Goal: Transaction & Acquisition: Purchase product/service

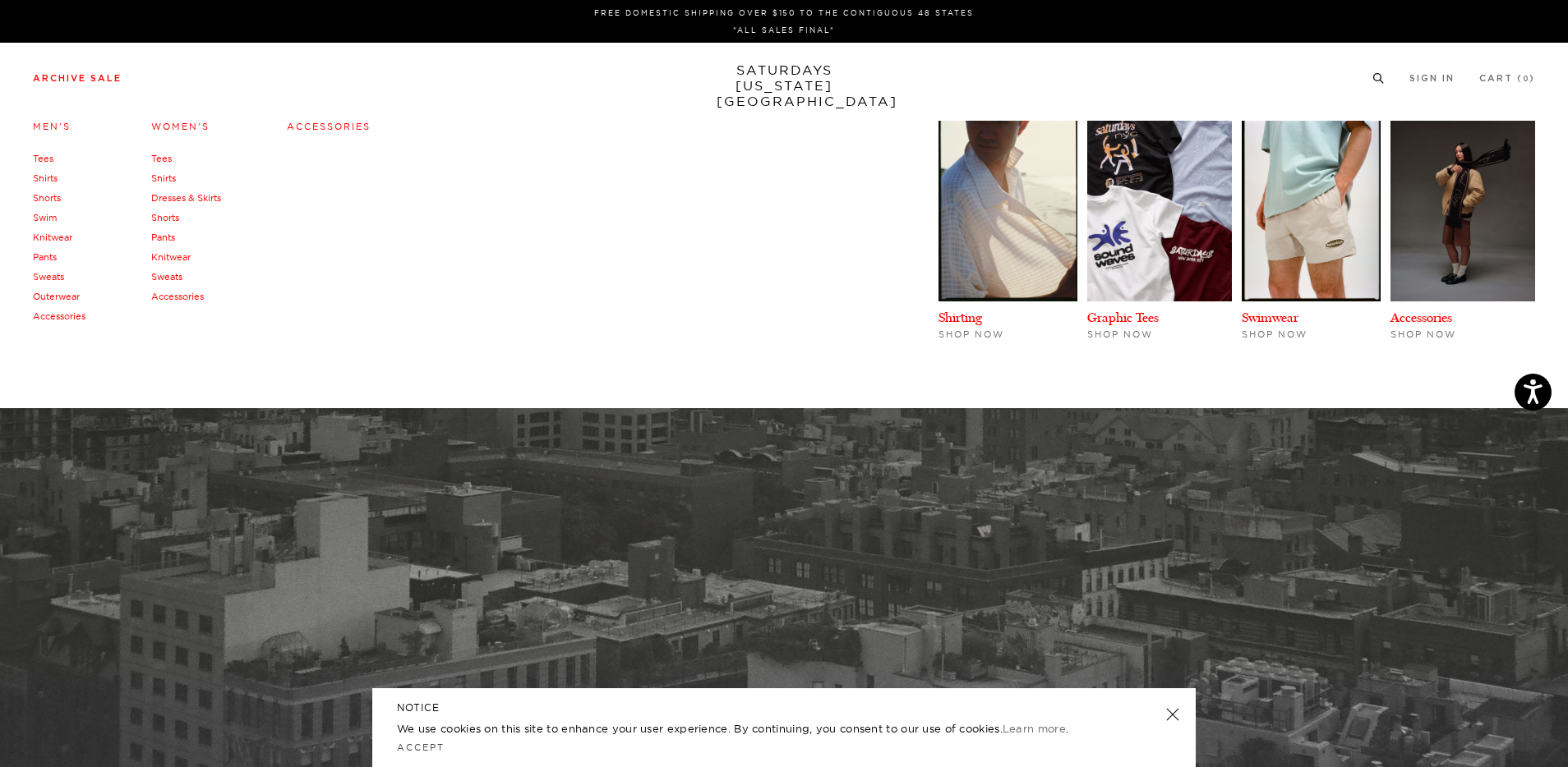
scroll to position [527, 0]
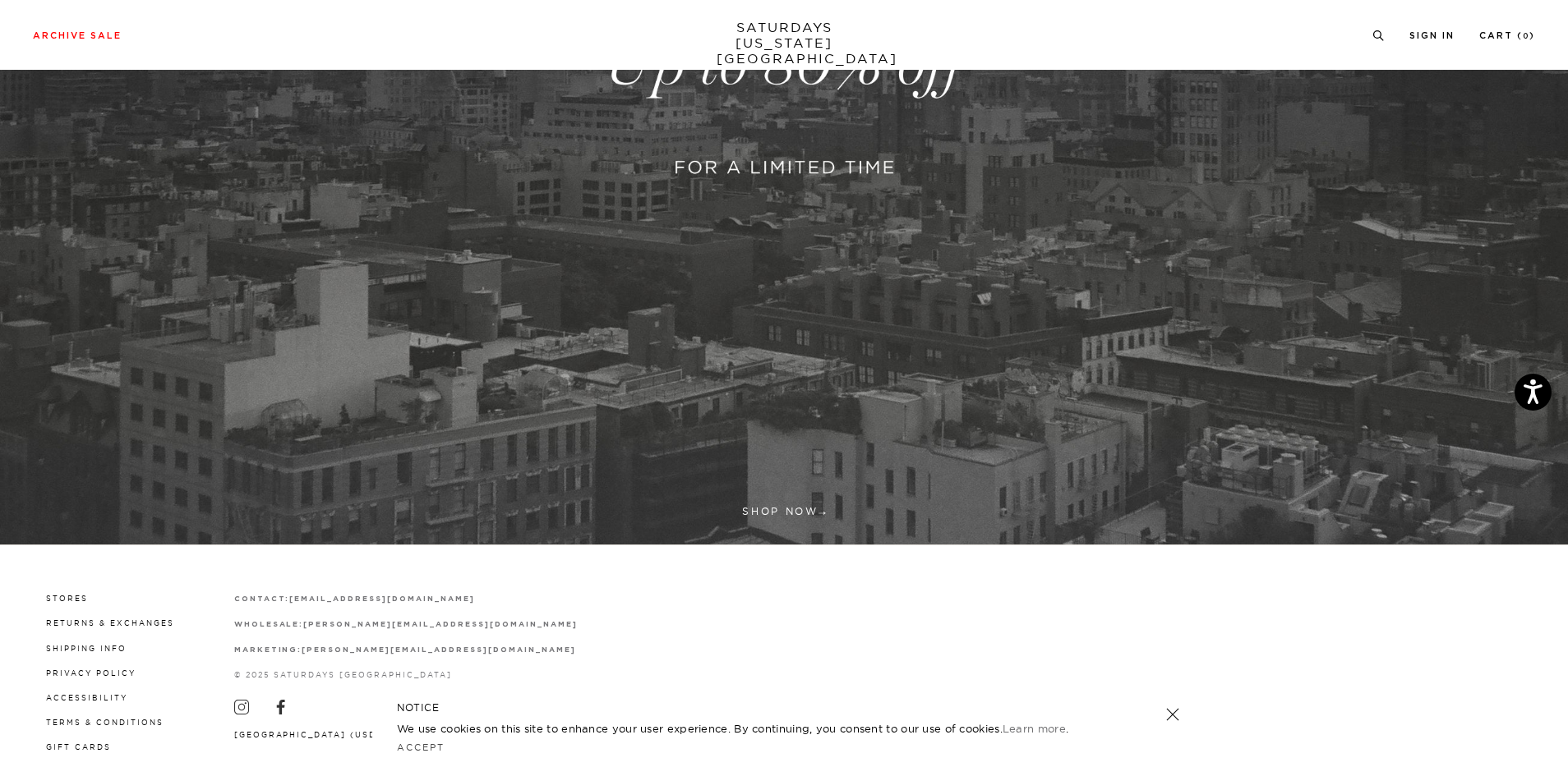
click at [791, 502] on link at bounding box center [784, 65] width 1568 height 960
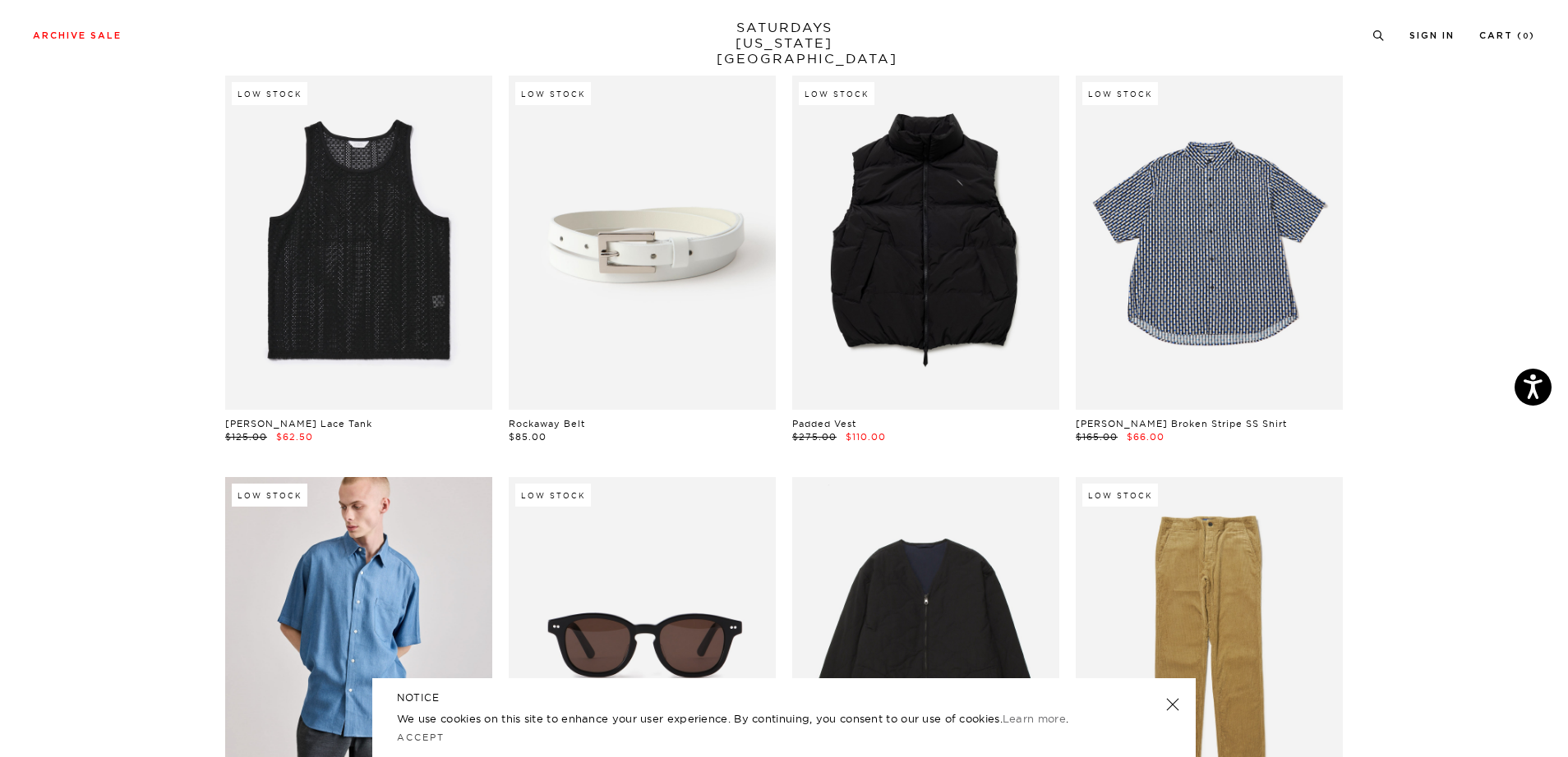
scroll to position [496, 0]
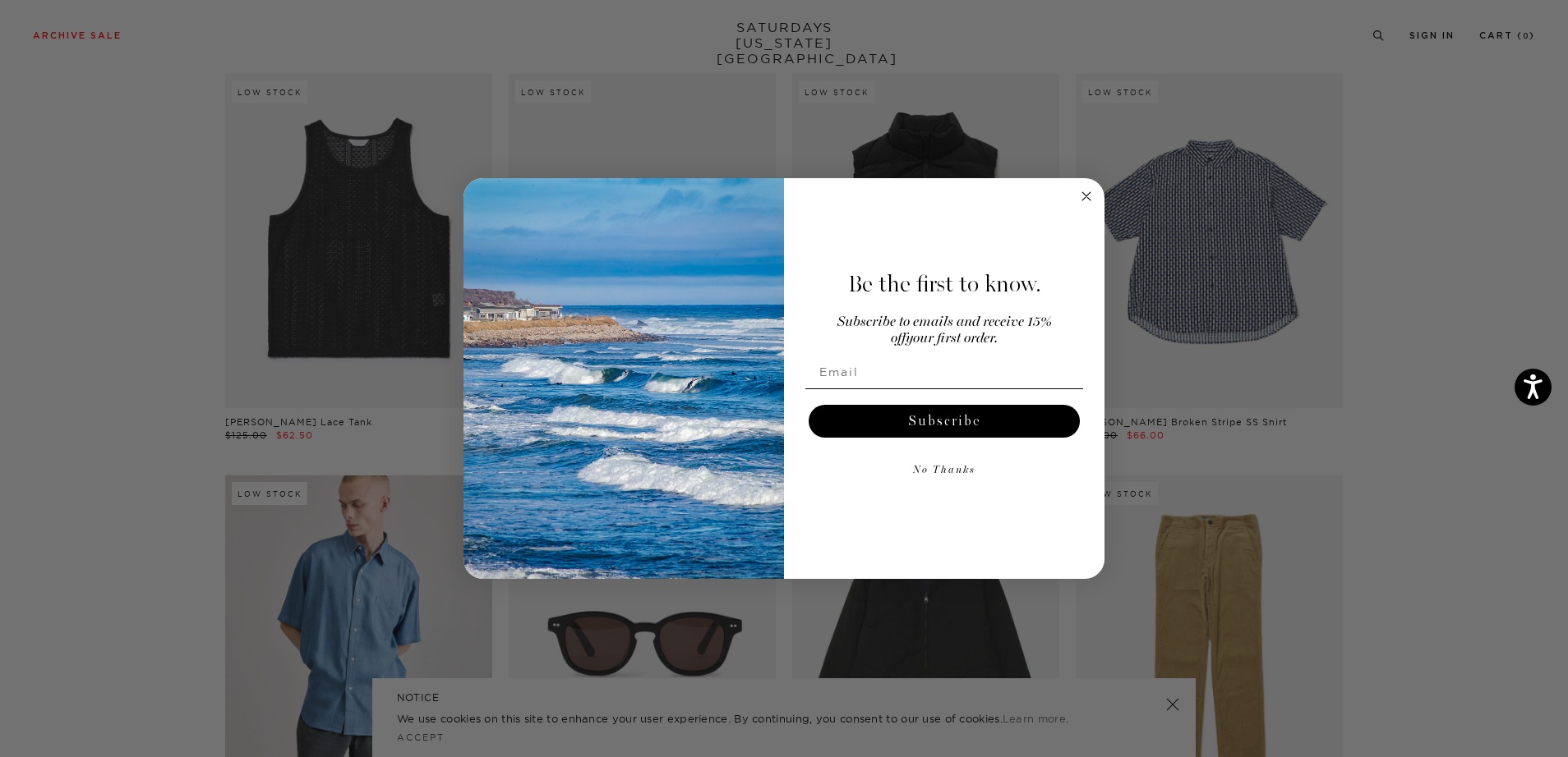
click at [1085, 195] on icon "Close dialog" at bounding box center [1086, 197] width 8 height 8
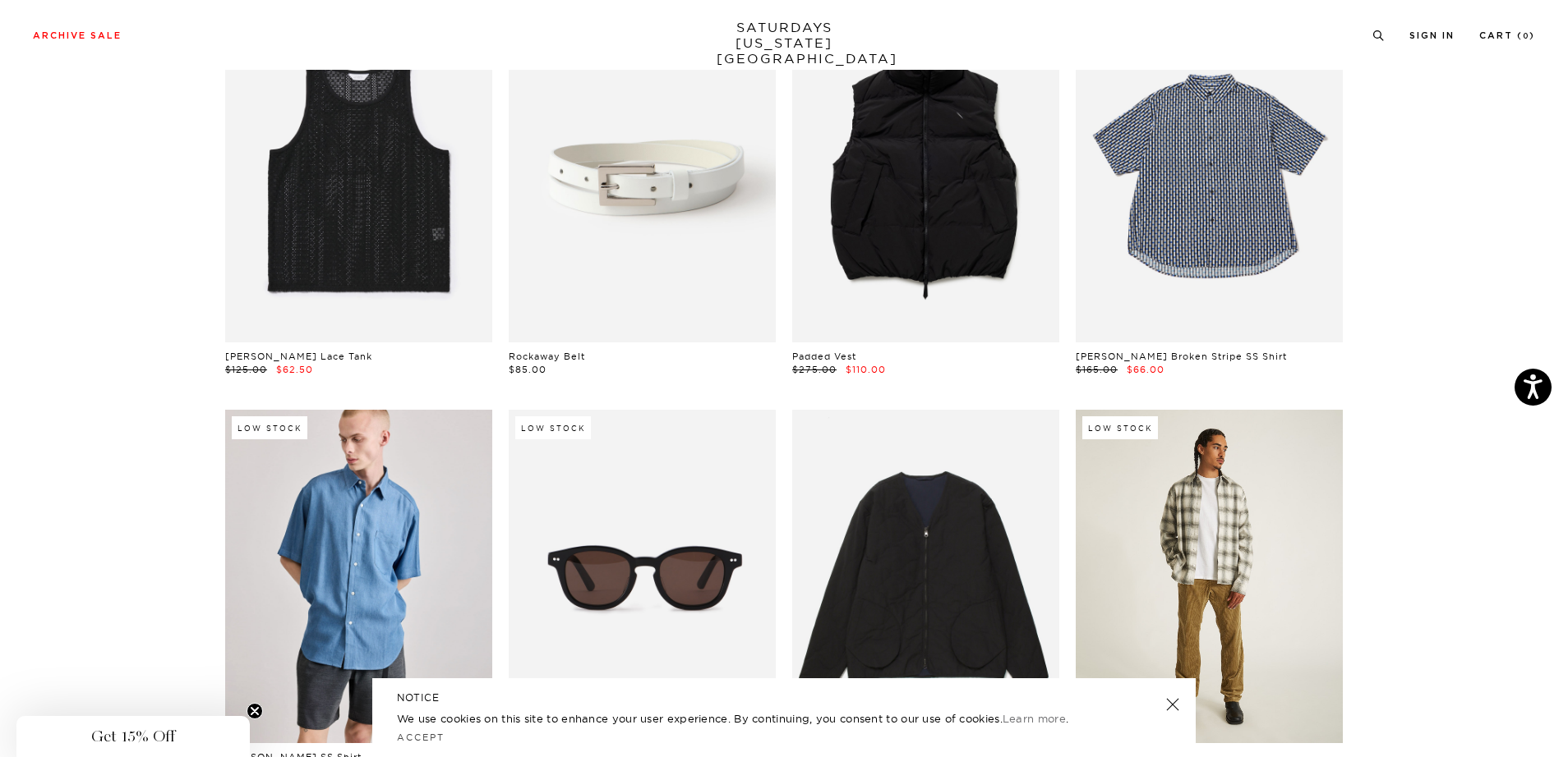
scroll to position [628, 0]
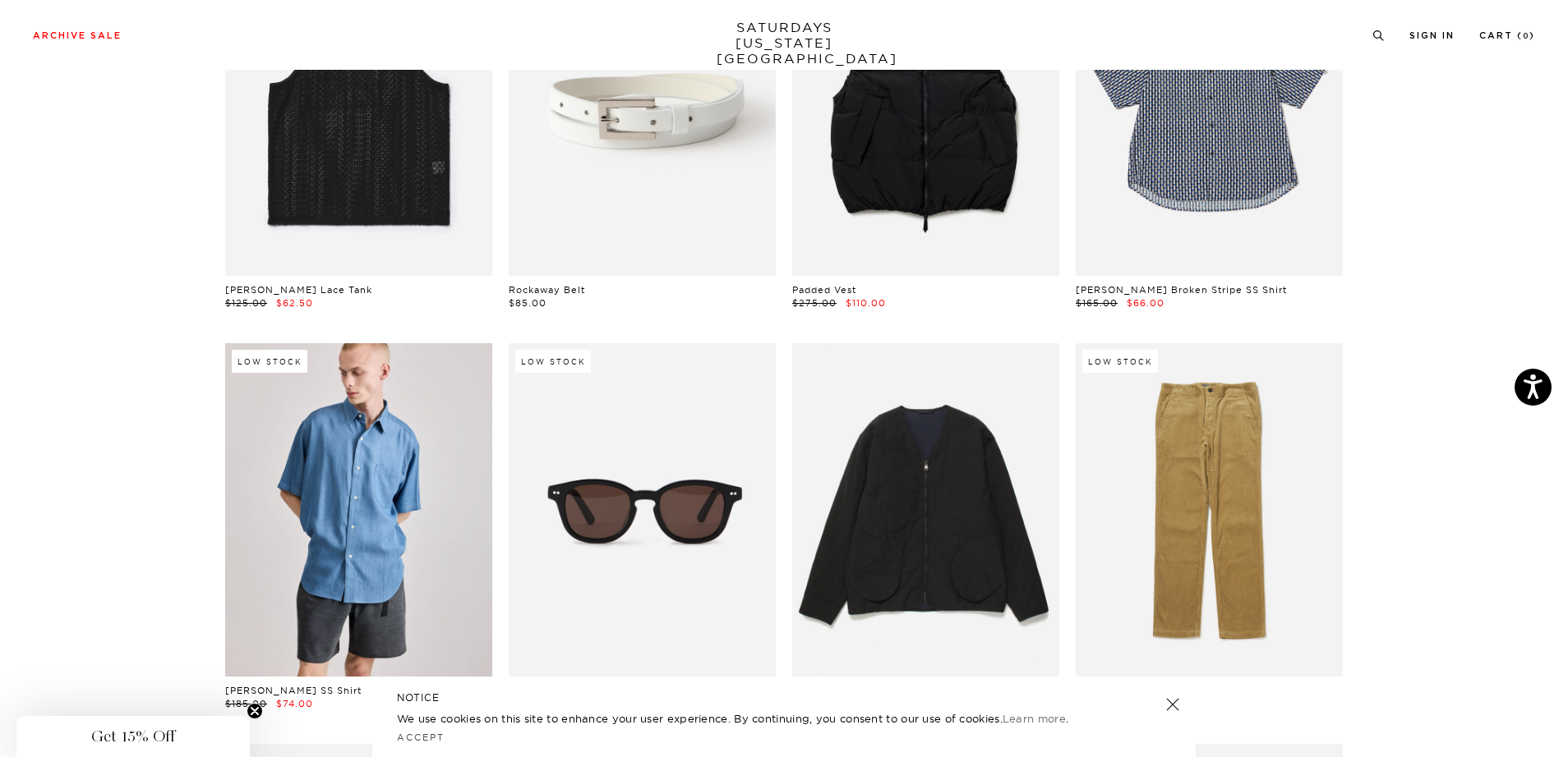
click at [1178, 702] on link at bounding box center [1173, 705] width 23 height 23
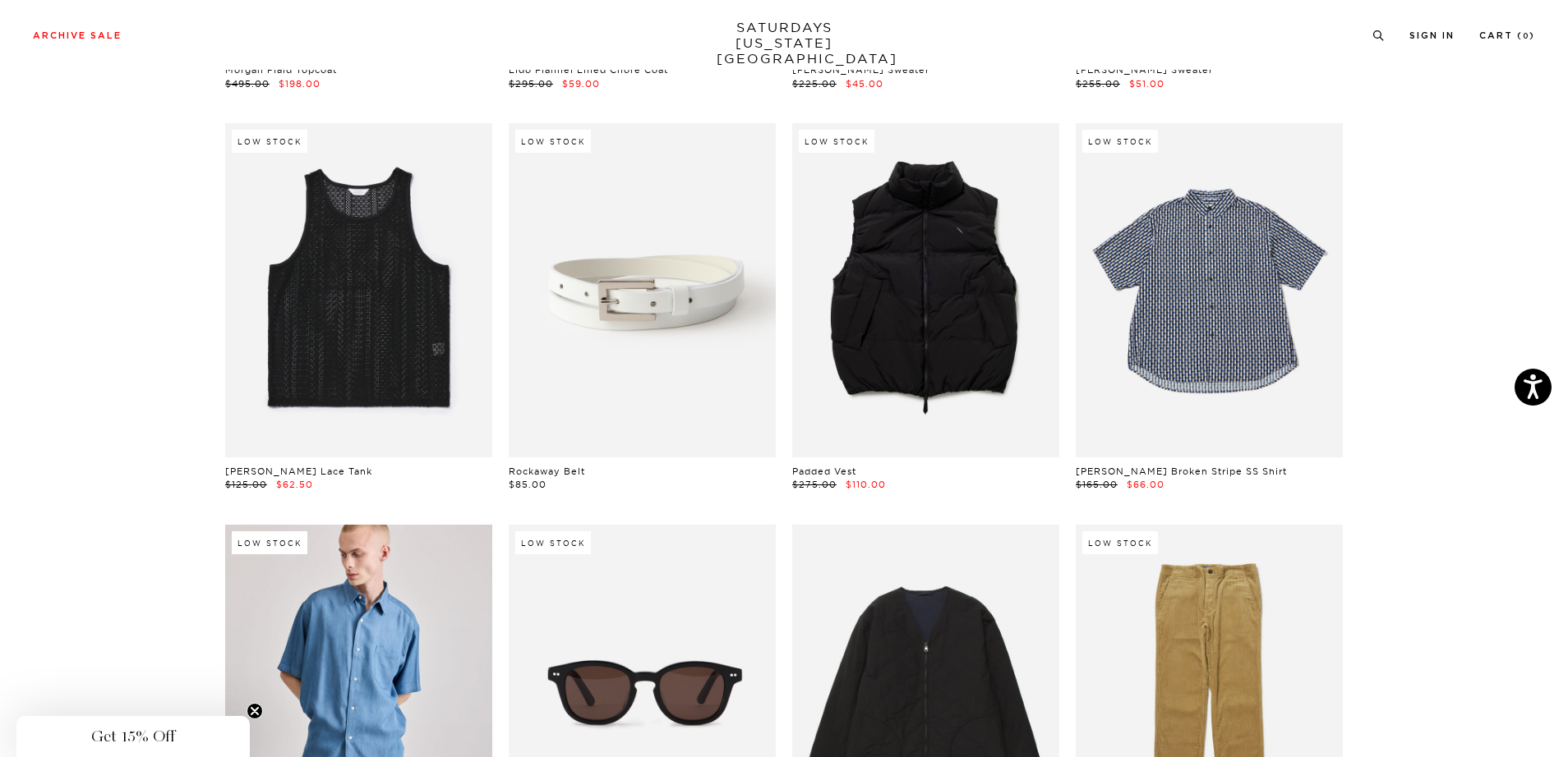
scroll to position [457, 0]
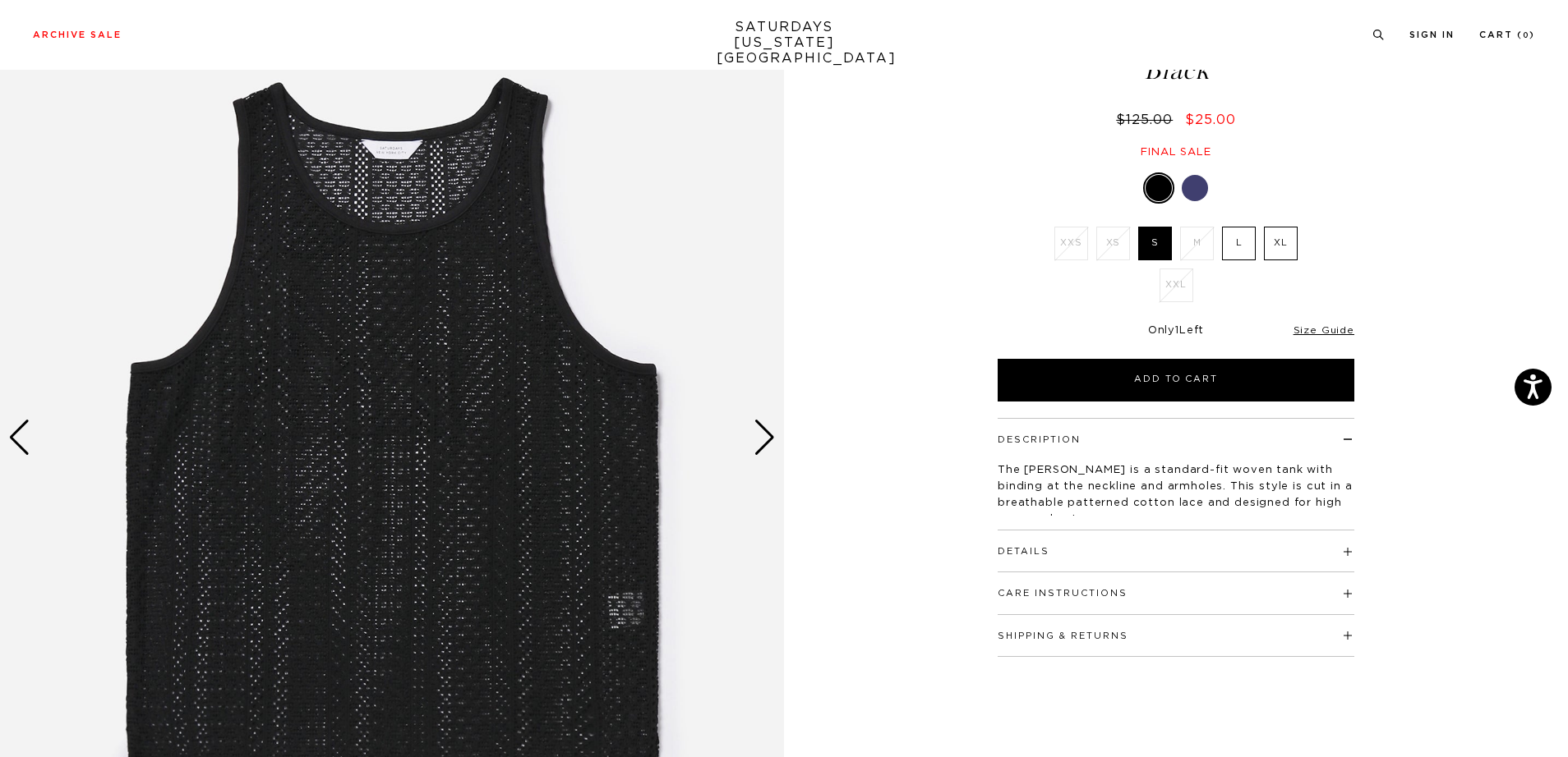
scroll to position [102, 0]
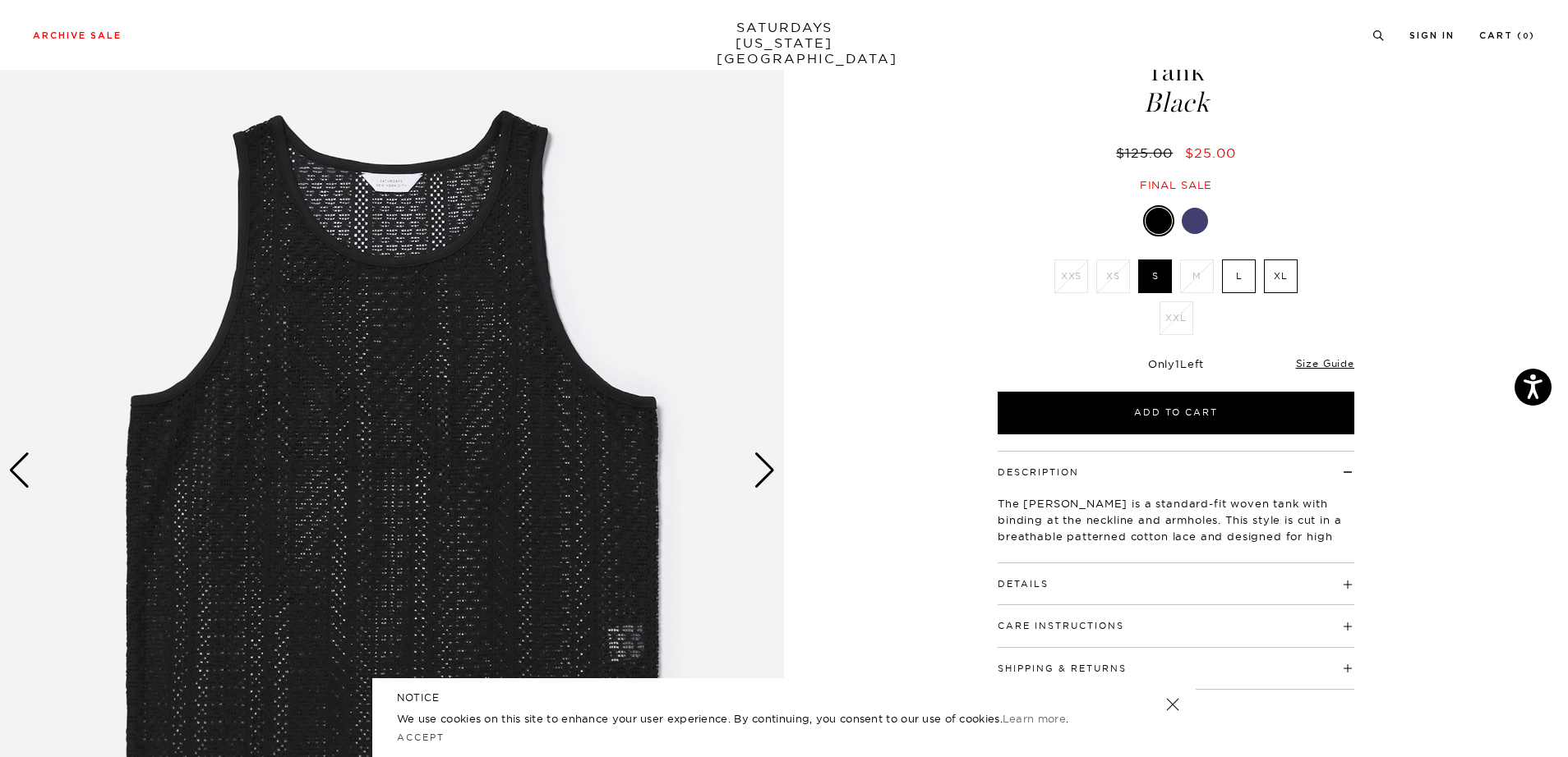
click at [1209, 205] on div at bounding box center [1175, 221] width 356 height 32
click at [1203, 208] on div at bounding box center [1195, 221] width 27 height 27
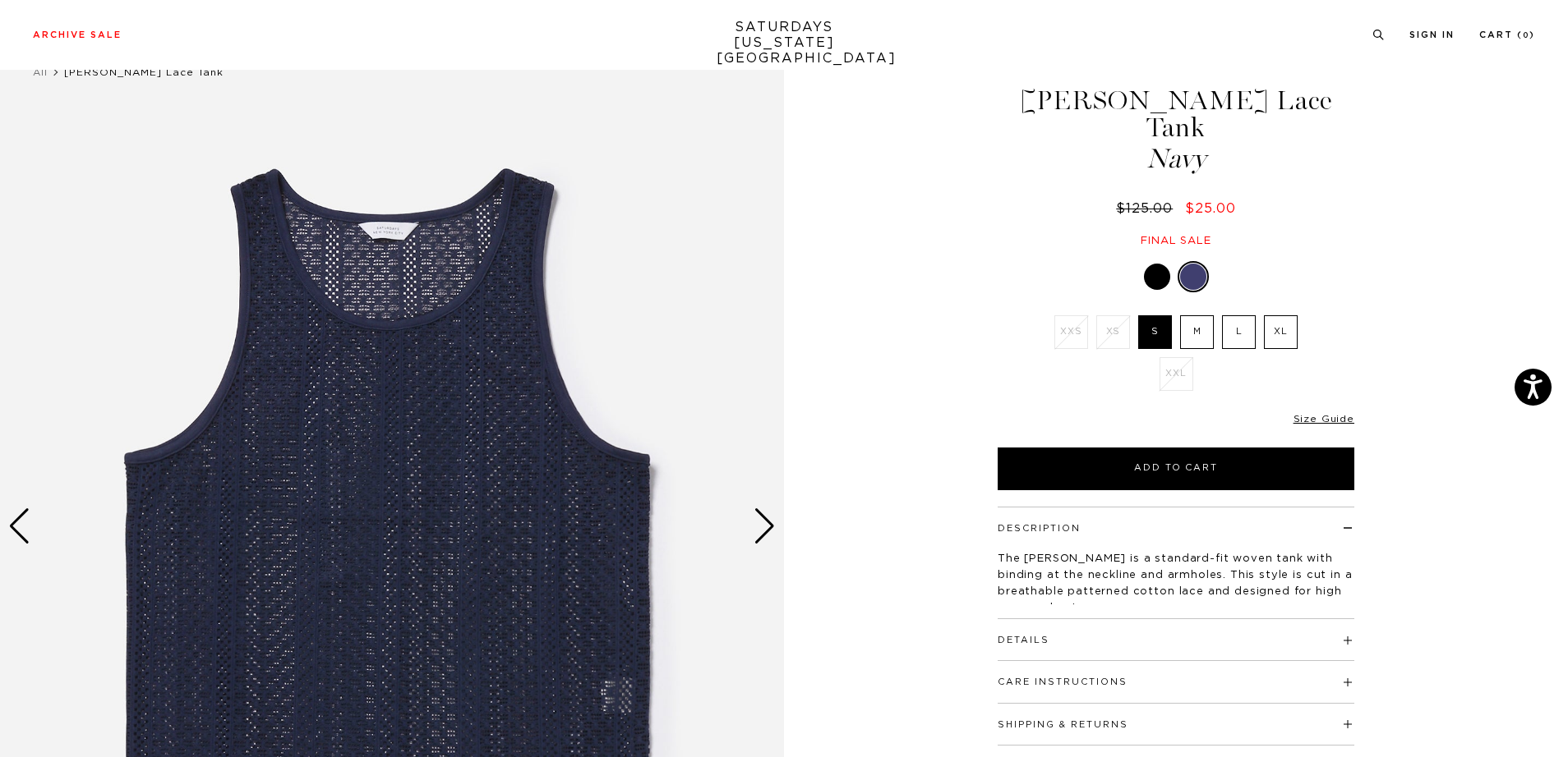
scroll to position [283, 0]
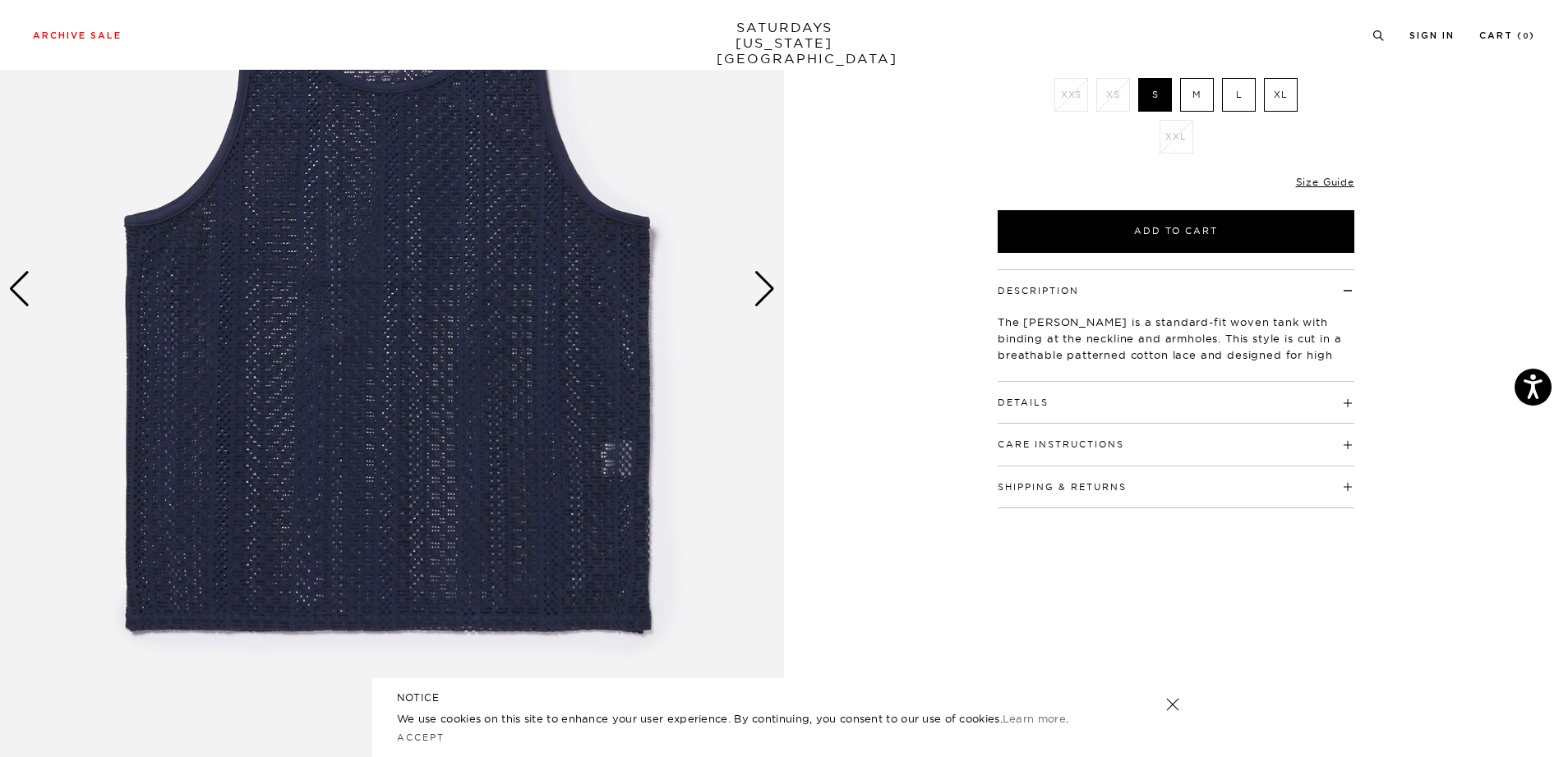
click at [1135, 383] on div "Details Standard fit Rib bound armhole and neck opening Turn back clean finishe…" at bounding box center [1175, 403] width 356 height 42
click at [1140, 382] on h4 "Details" at bounding box center [1175, 395] width 356 height 27
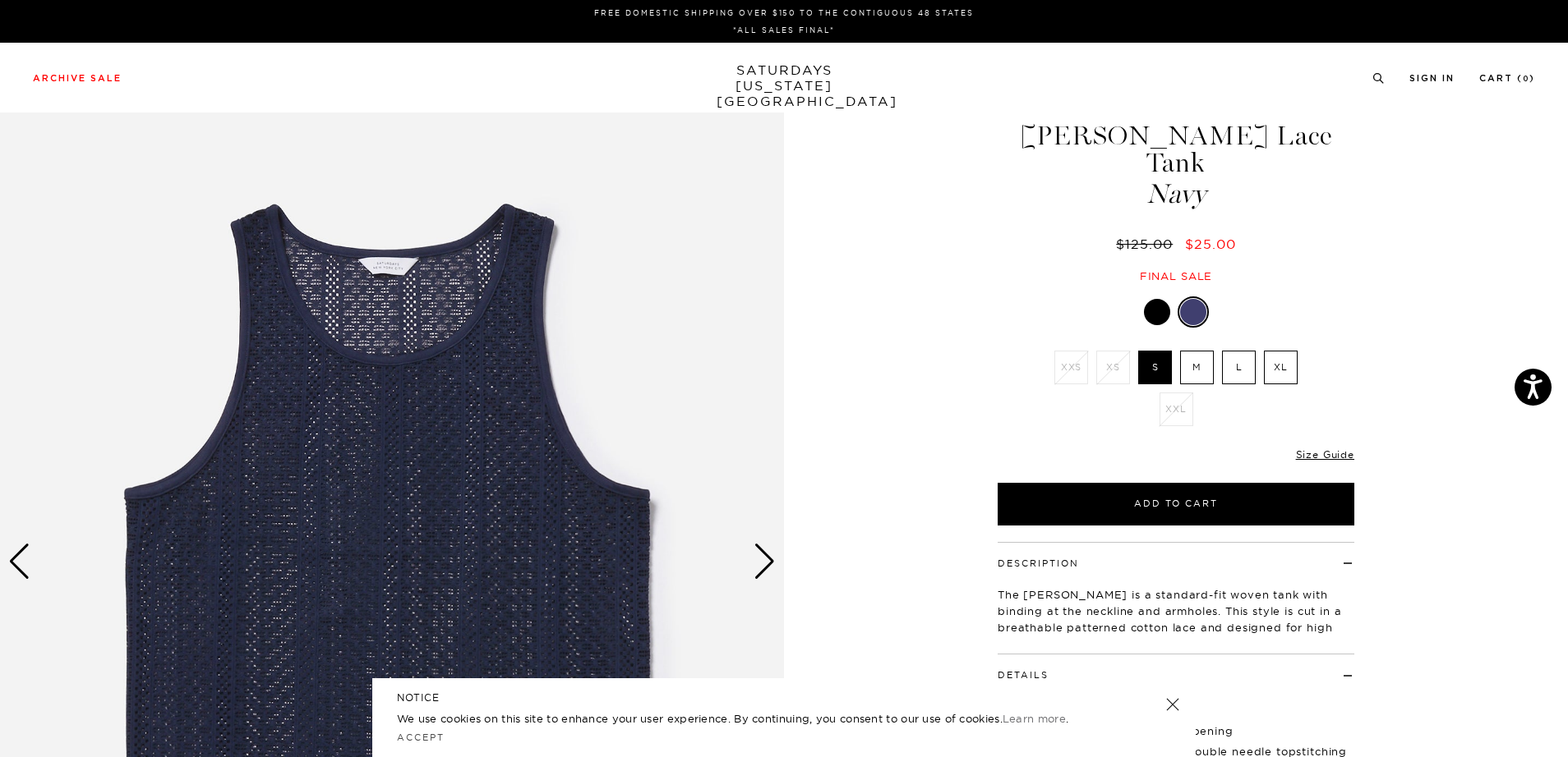
scroll to position [0, 0]
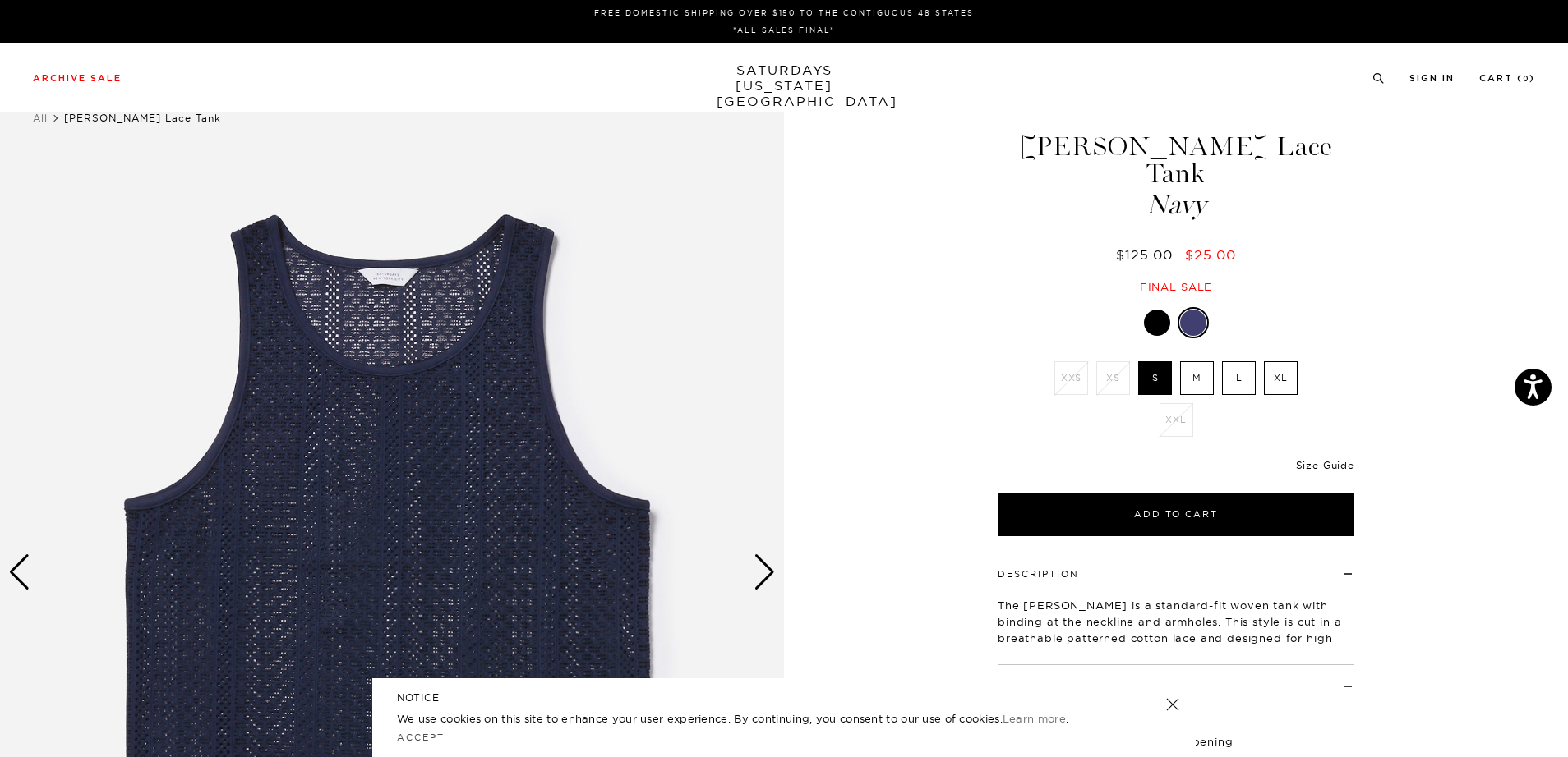
click at [1194, 361] on label "M" at bounding box center [1197, 378] width 34 height 34
click at [0, 0] on input "M" at bounding box center [0, 0] width 0 height 0
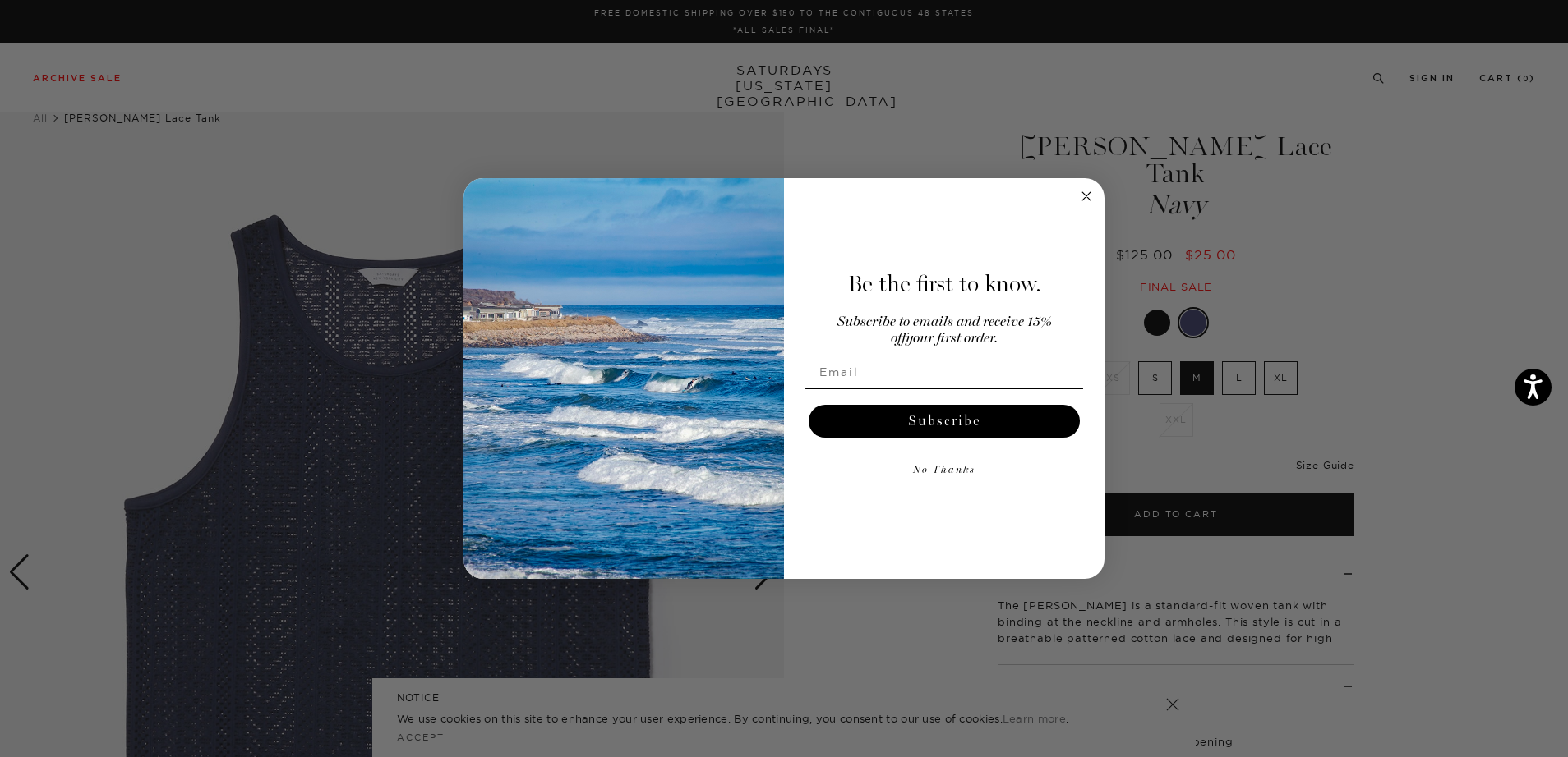
click at [1081, 199] on circle "Close dialog" at bounding box center [1086, 197] width 19 height 19
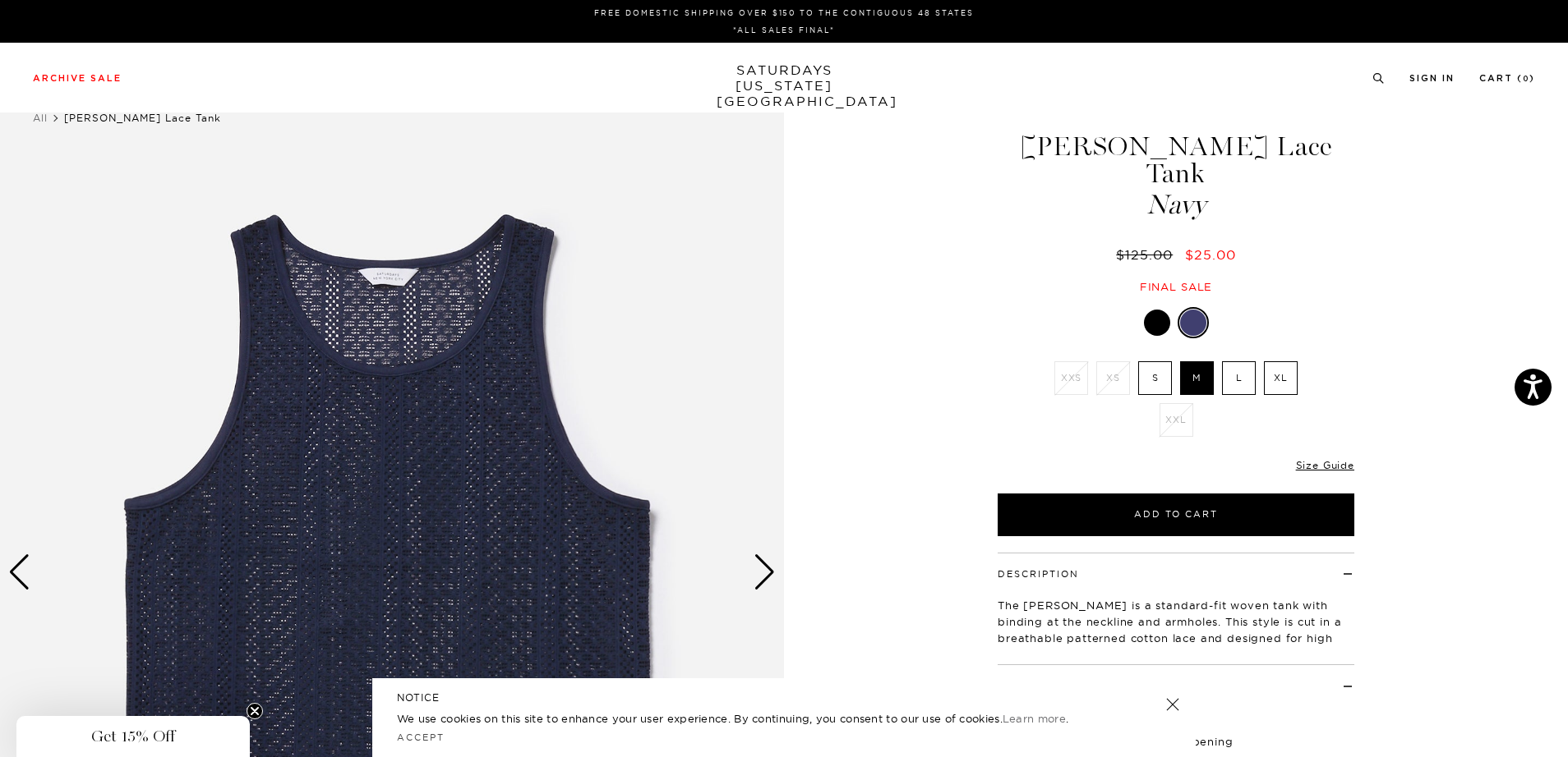
click at [751, 578] on img at bounding box center [392, 573] width 784 height 980
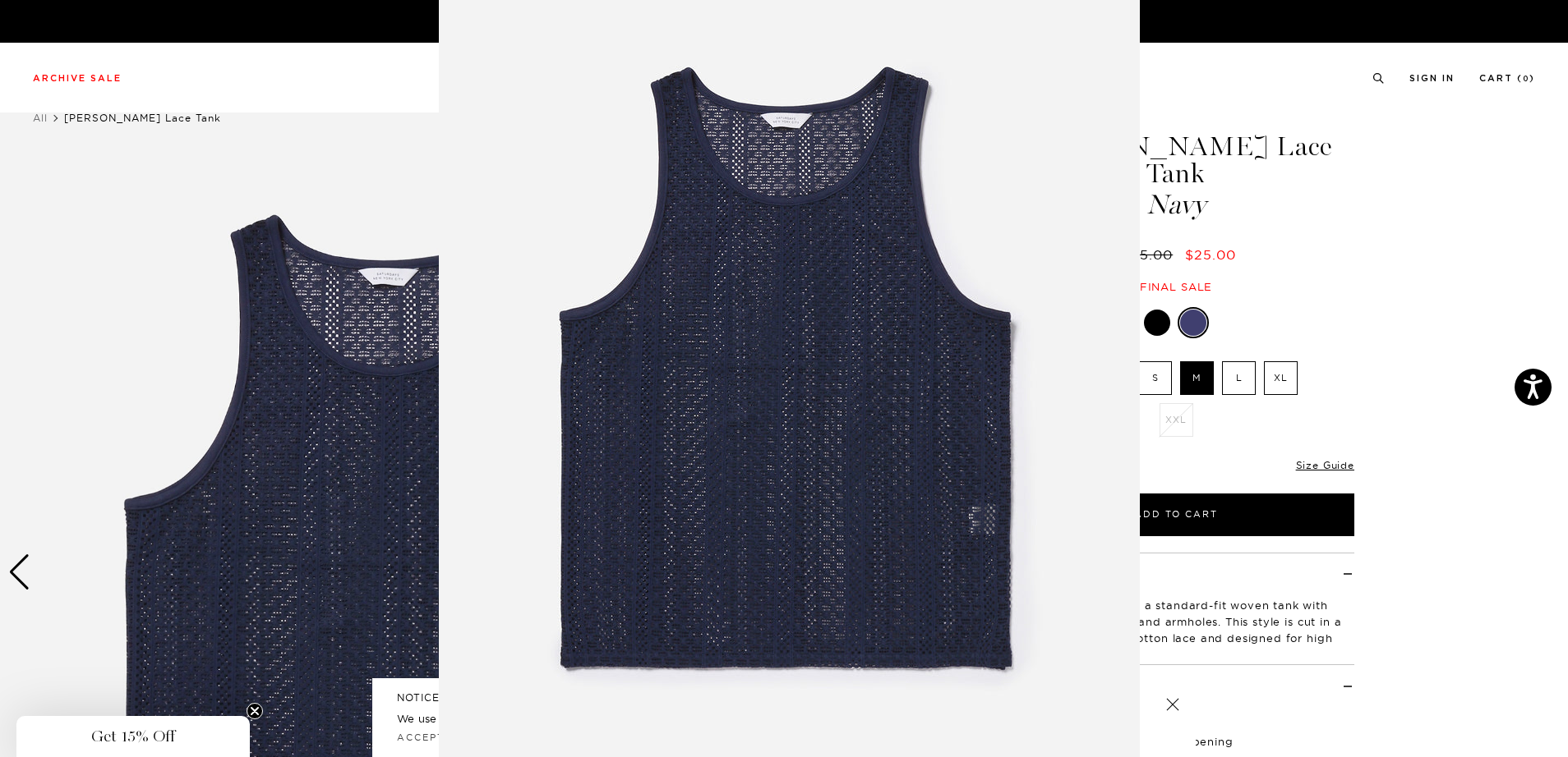
scroll to position [45, 0]
click at [1464, 454] on figure at bounding box center [784, 378] width 1568 height 757
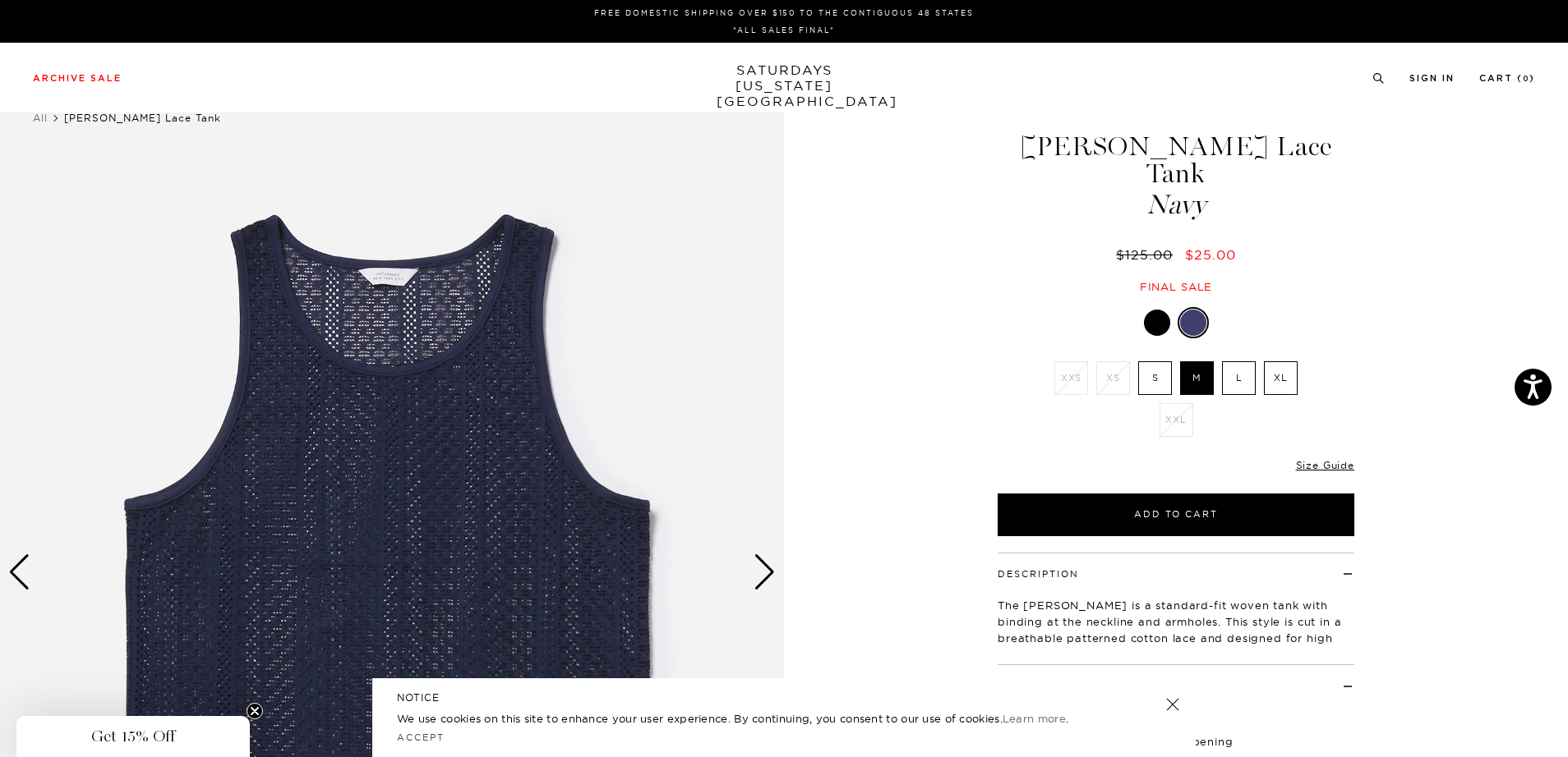
scroll to position [0, 0]
click at [1150, 310] on div at bounding box center [1157, 323] width 27 height 27
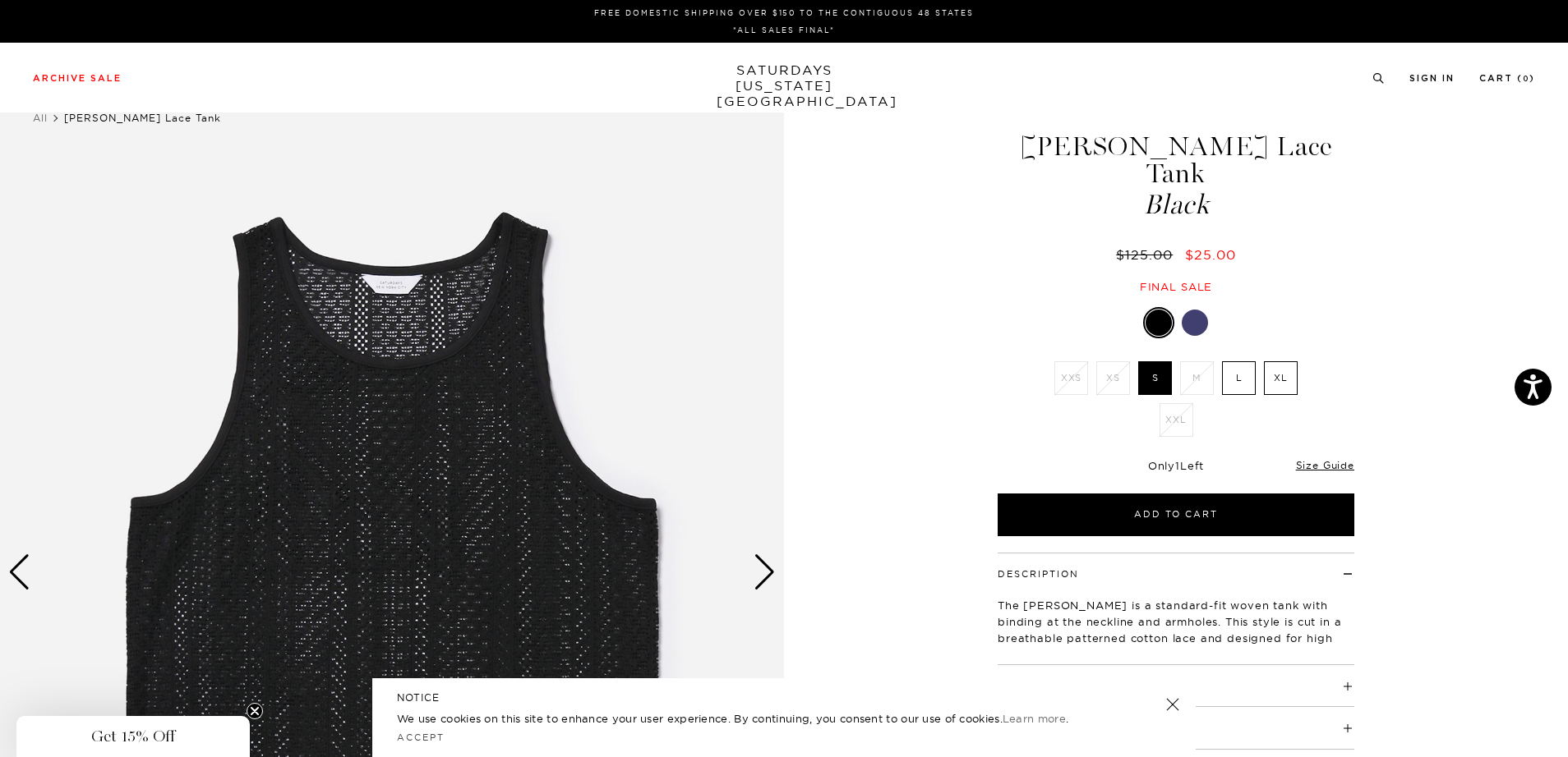
click at [766, 554] on img at bounding box center [392, 573] width 784 height 980
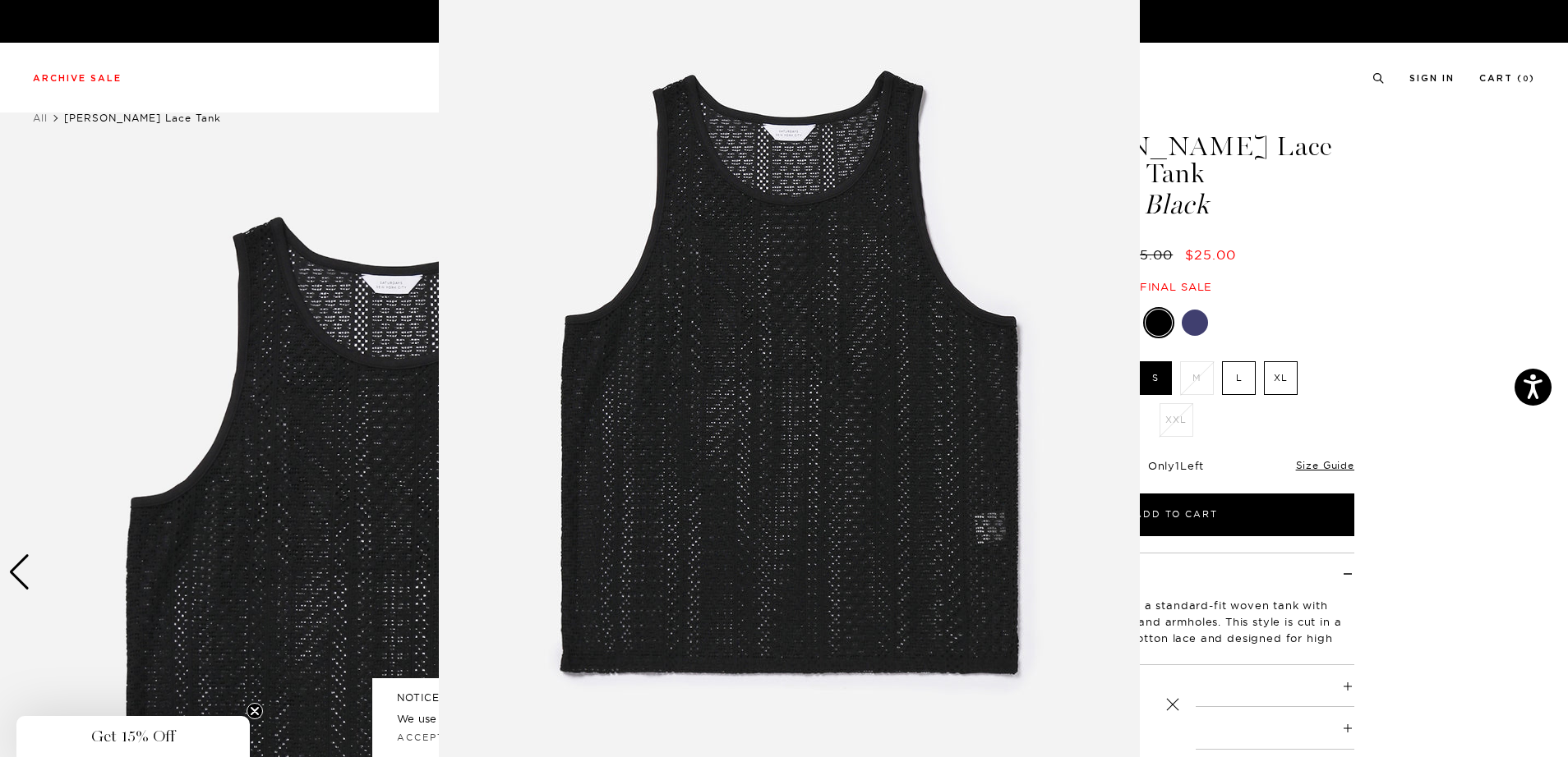
click at [765, 559] on img at bounding box center [789, 380] width 701 height 841
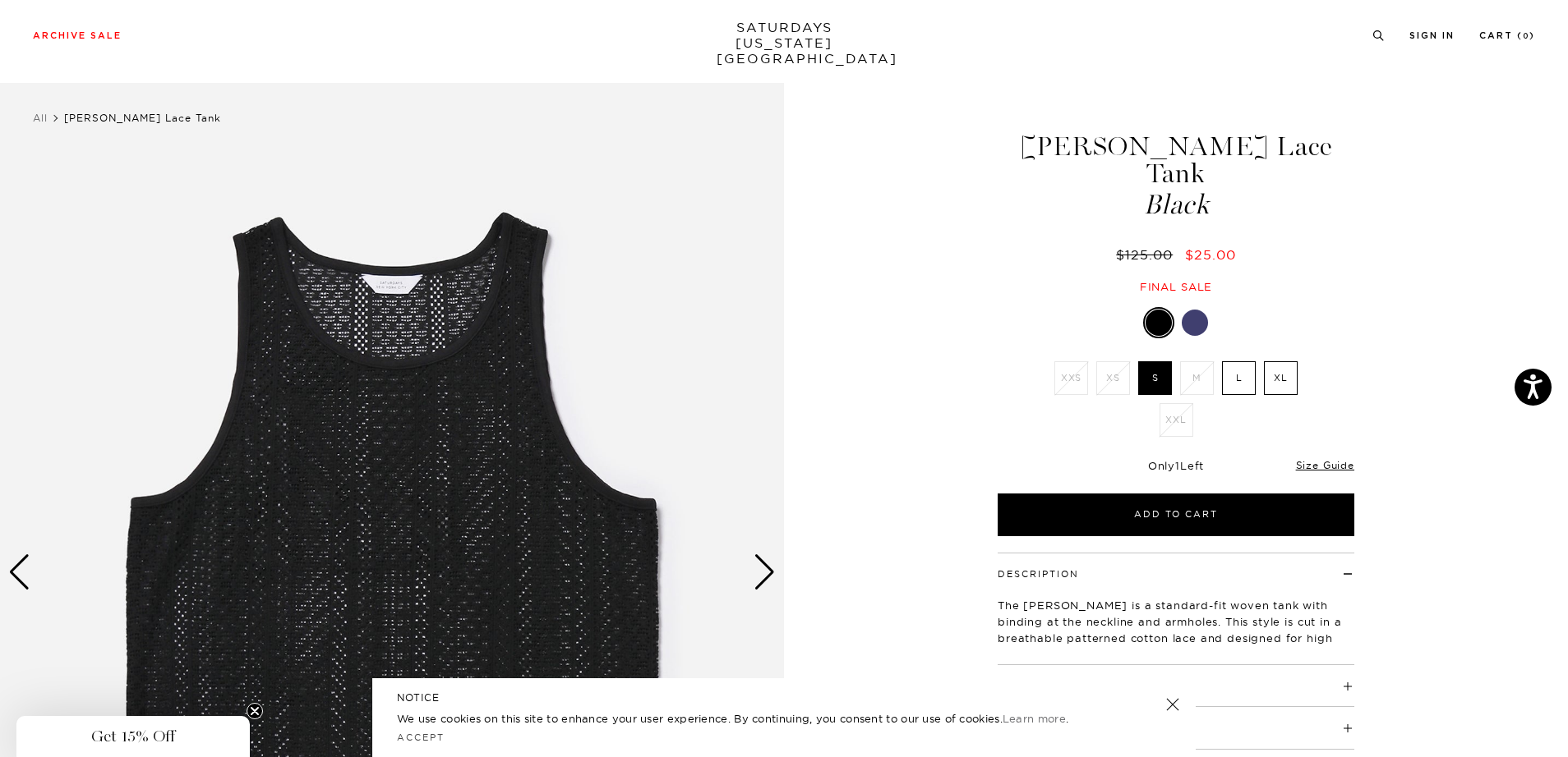
scroll to position [141, 0]
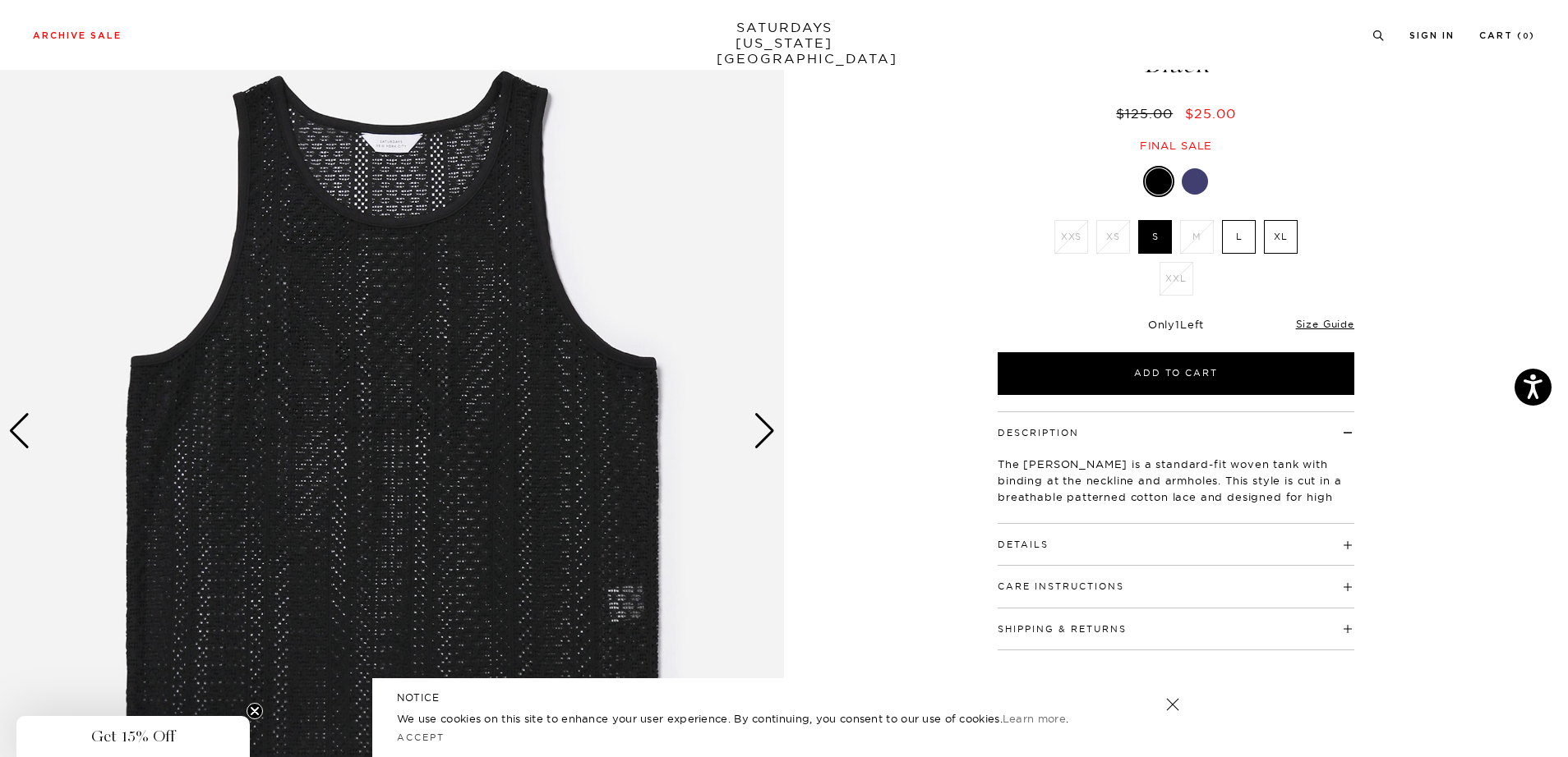
click at [762, 437] on div "Next slide" at bounding box center [764, 432] width 22 height 37
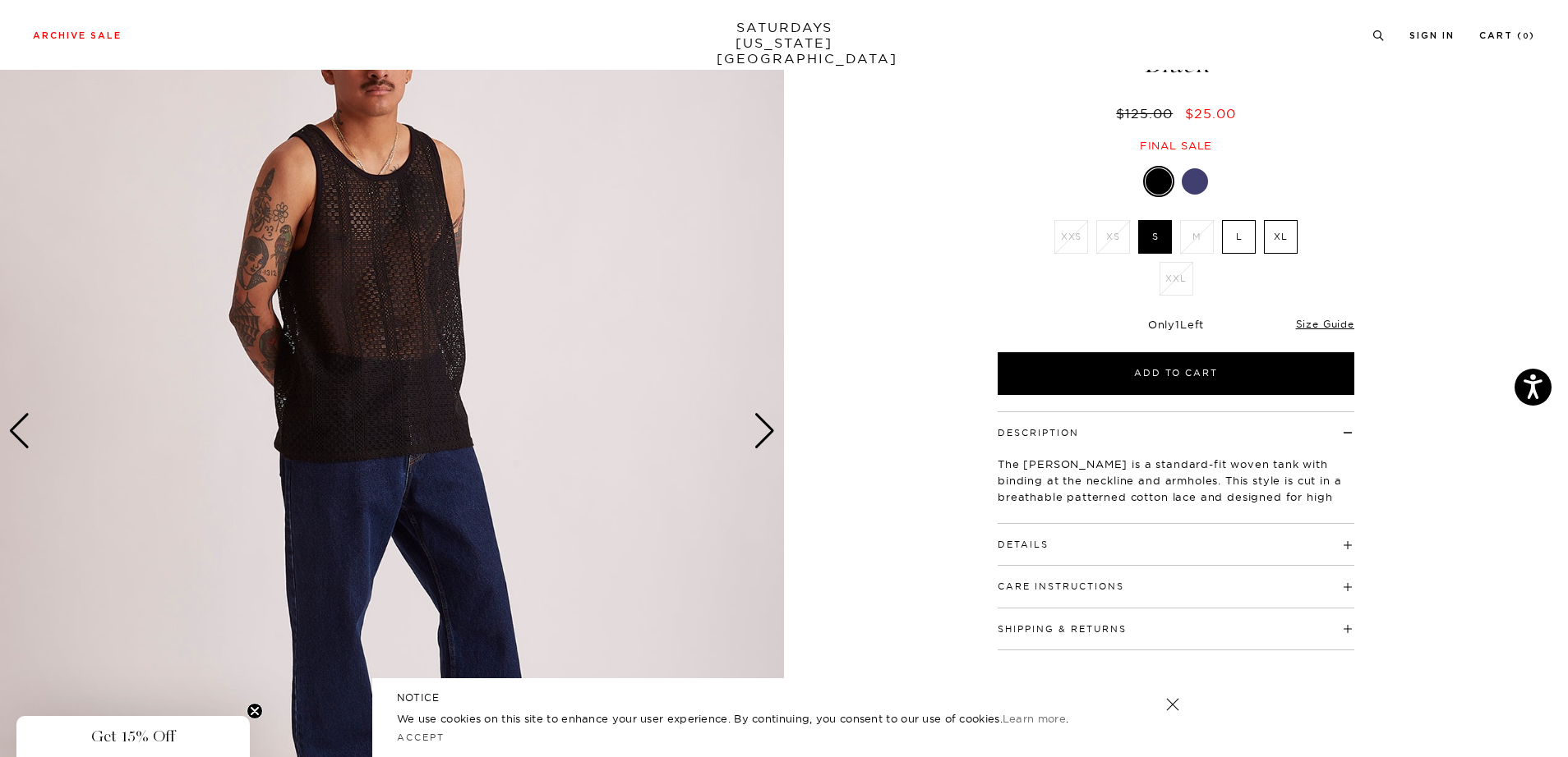
click at [762, 437] on div "Next slide" at bounding box center [764, 432] width 22 height 37
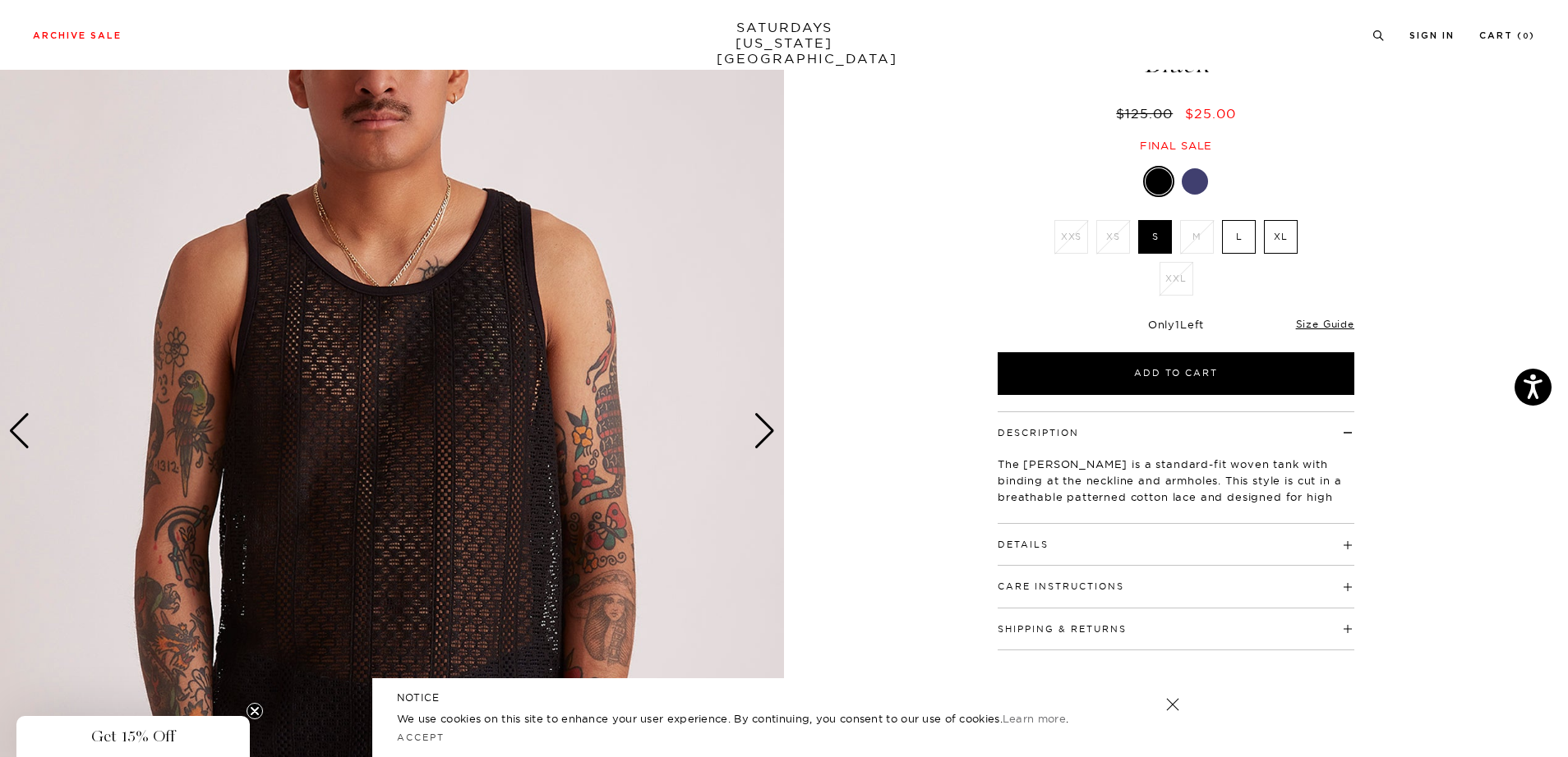
click at [762, 437] on div "Next slide" at bounding box center [764, 432] width 22 height 37
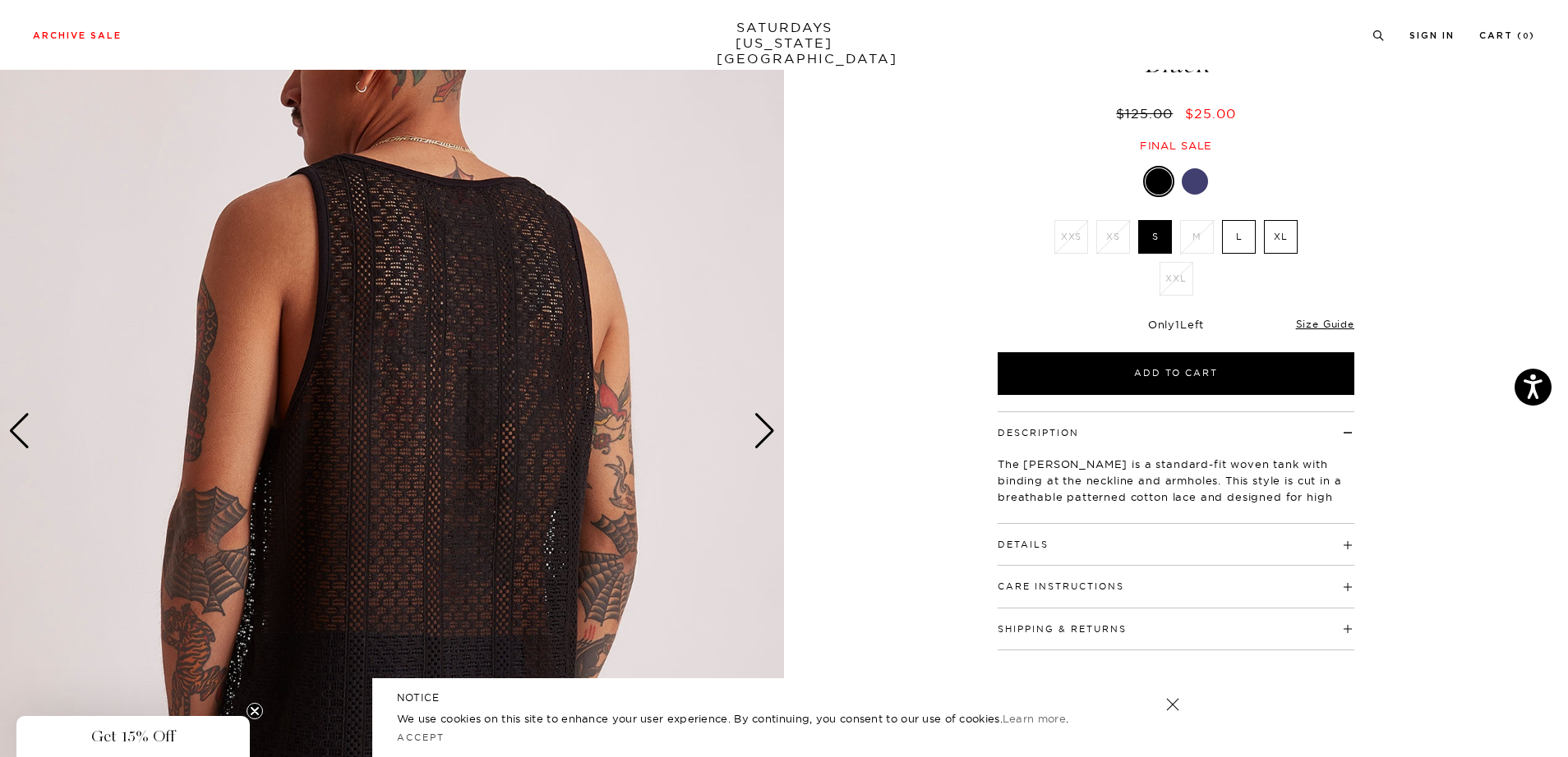
click at [762, 437] on div "Next slide" at bounding box center [764, 432] width 22 height 37
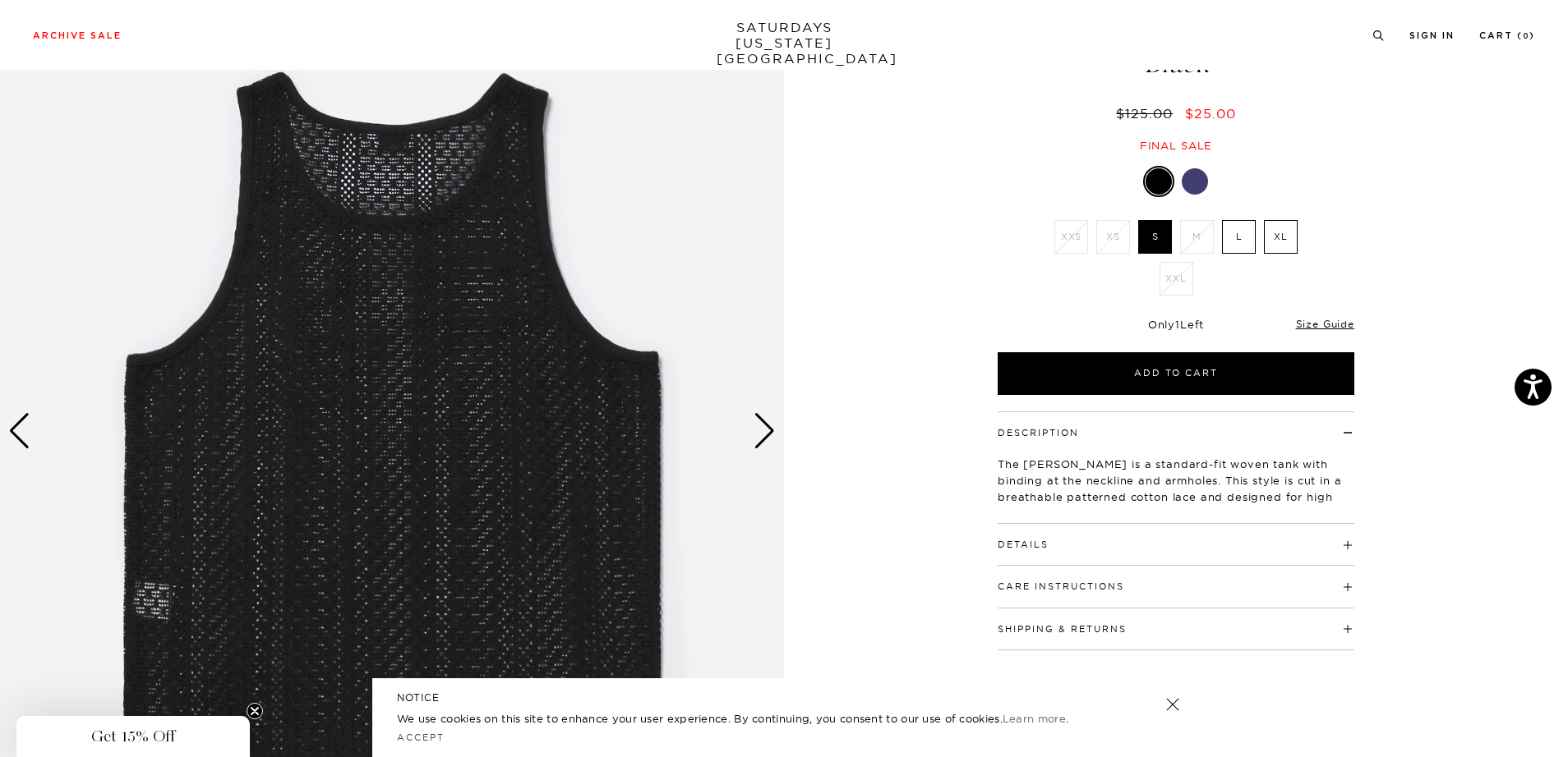
click at [762, 437] on div "Next slide" at bounding box center [764, 432] width 22 height 37
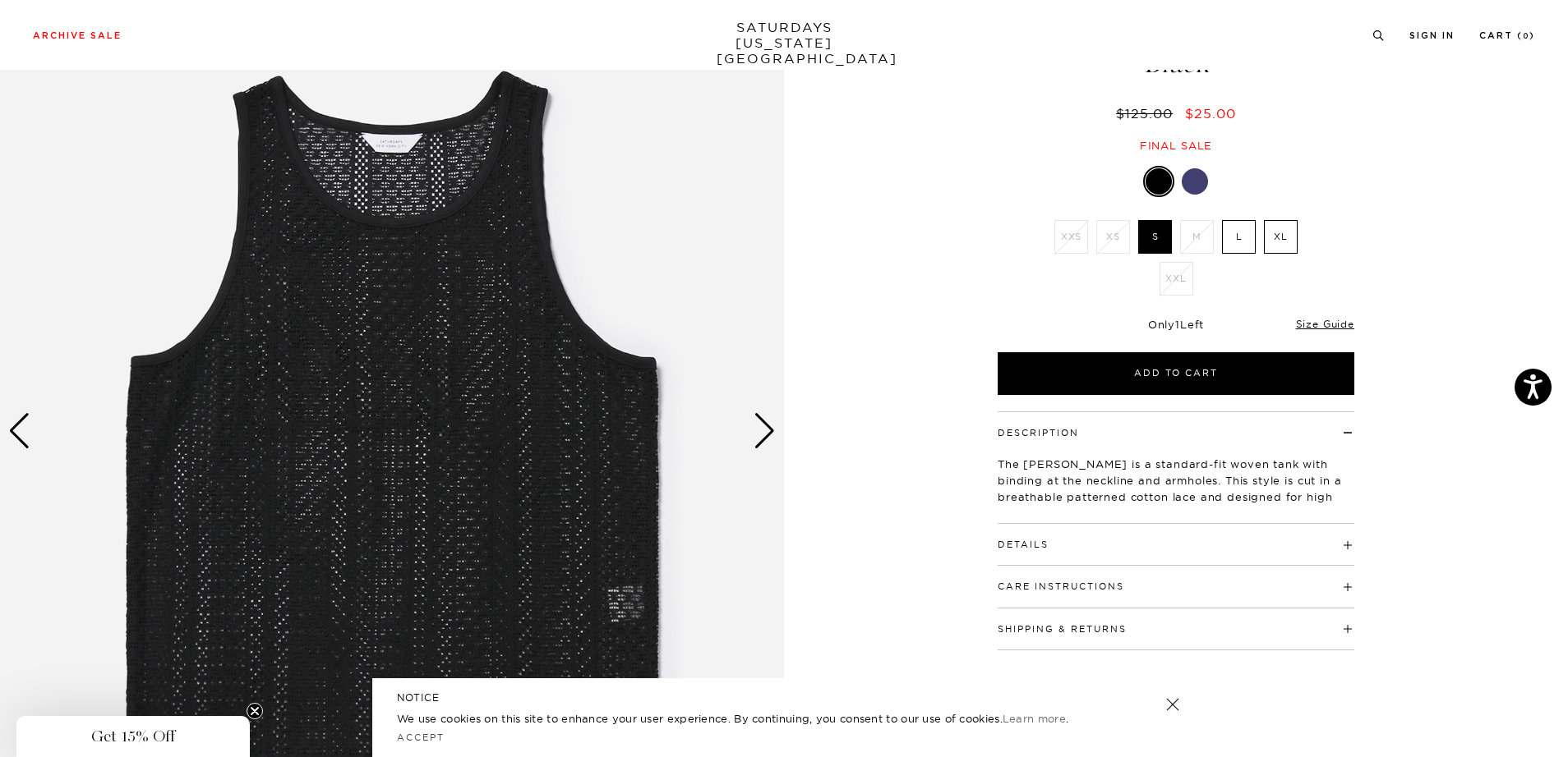
click at [762, 437] on div "Next slide" at bounding box center [764, 432] width 22 height 37
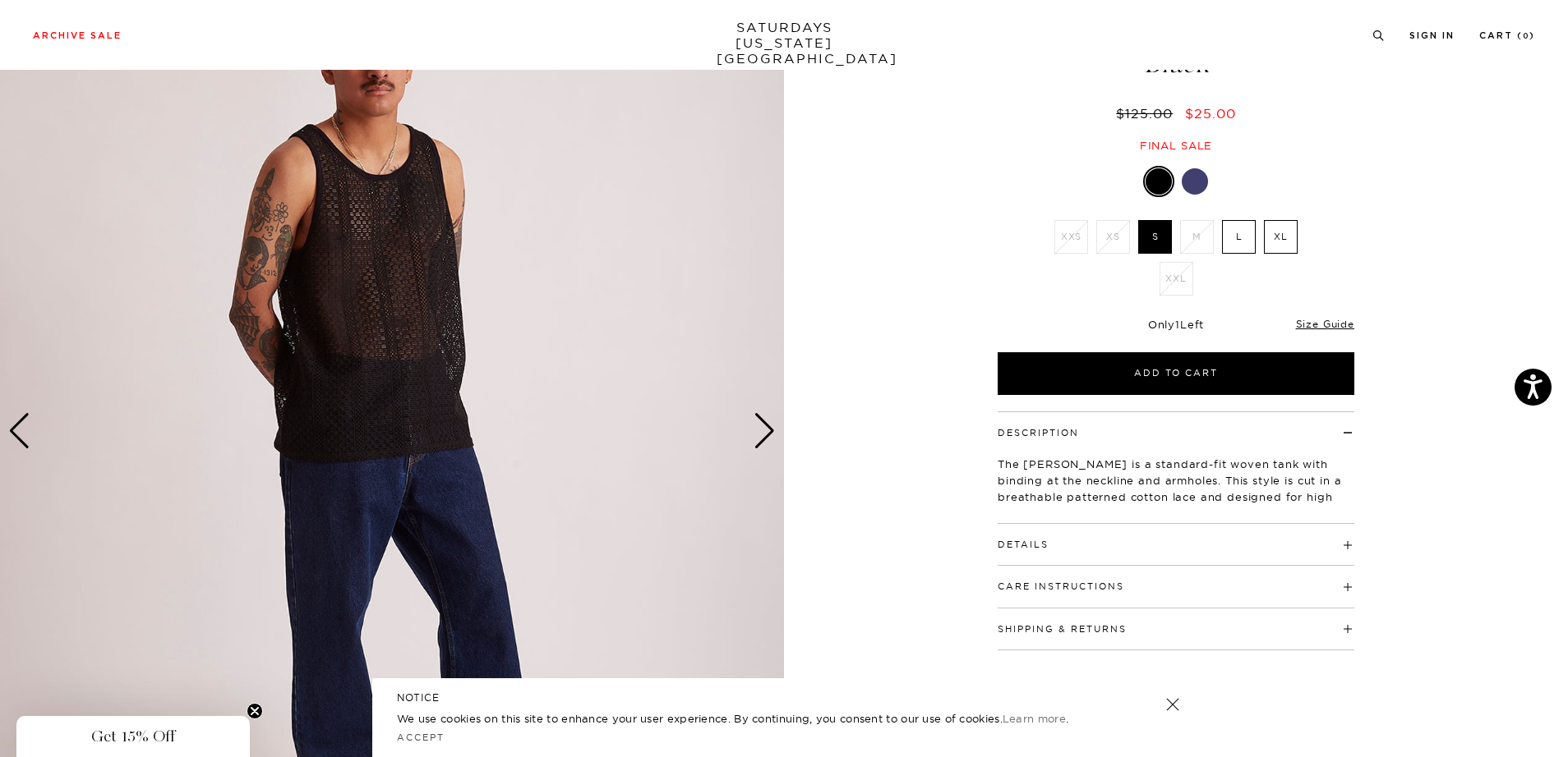
click at [762, 437] on div "Next slide" at bounding box center [764, 432] width 22 height 37
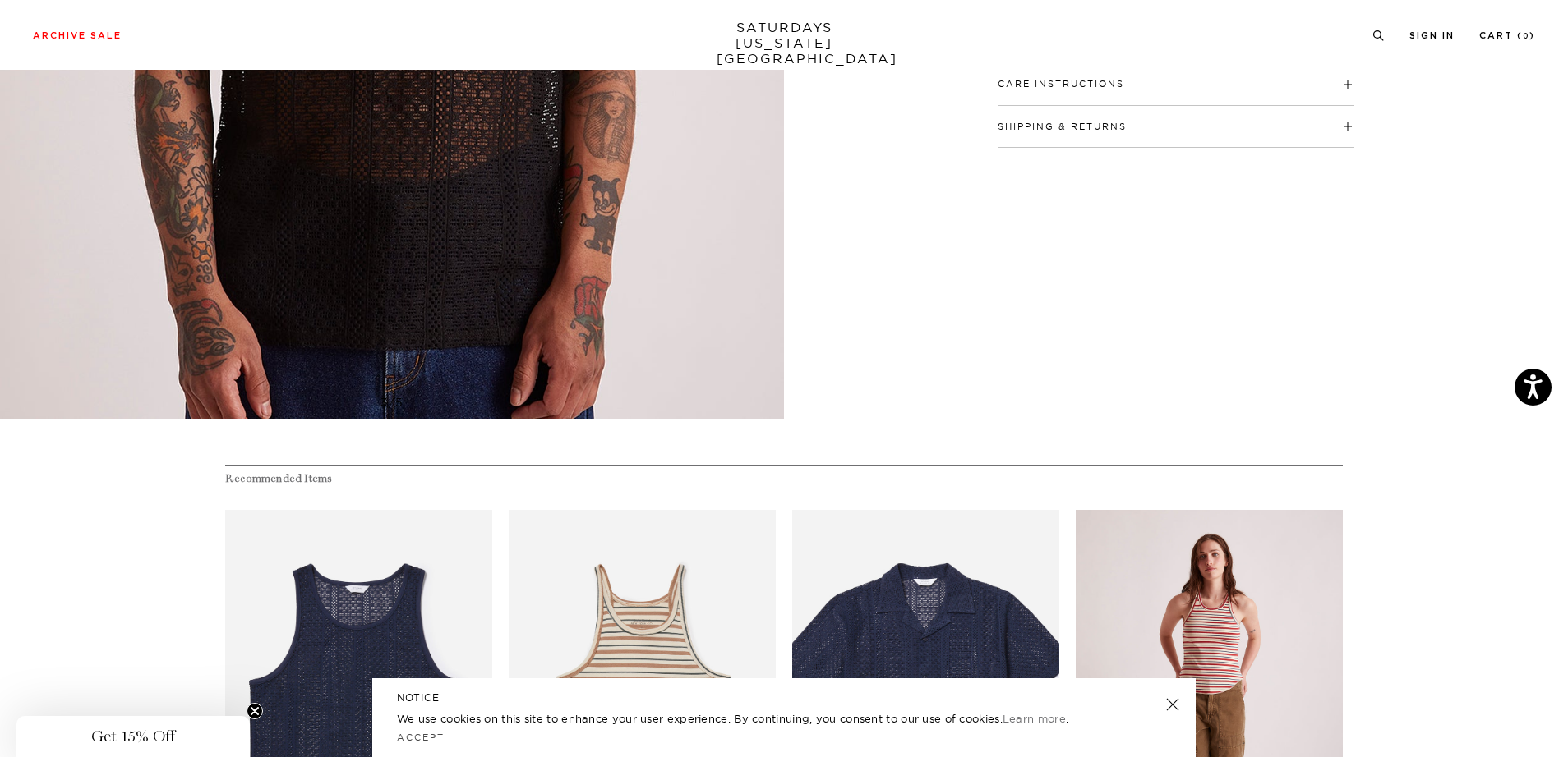
scroll to position [932, 0]
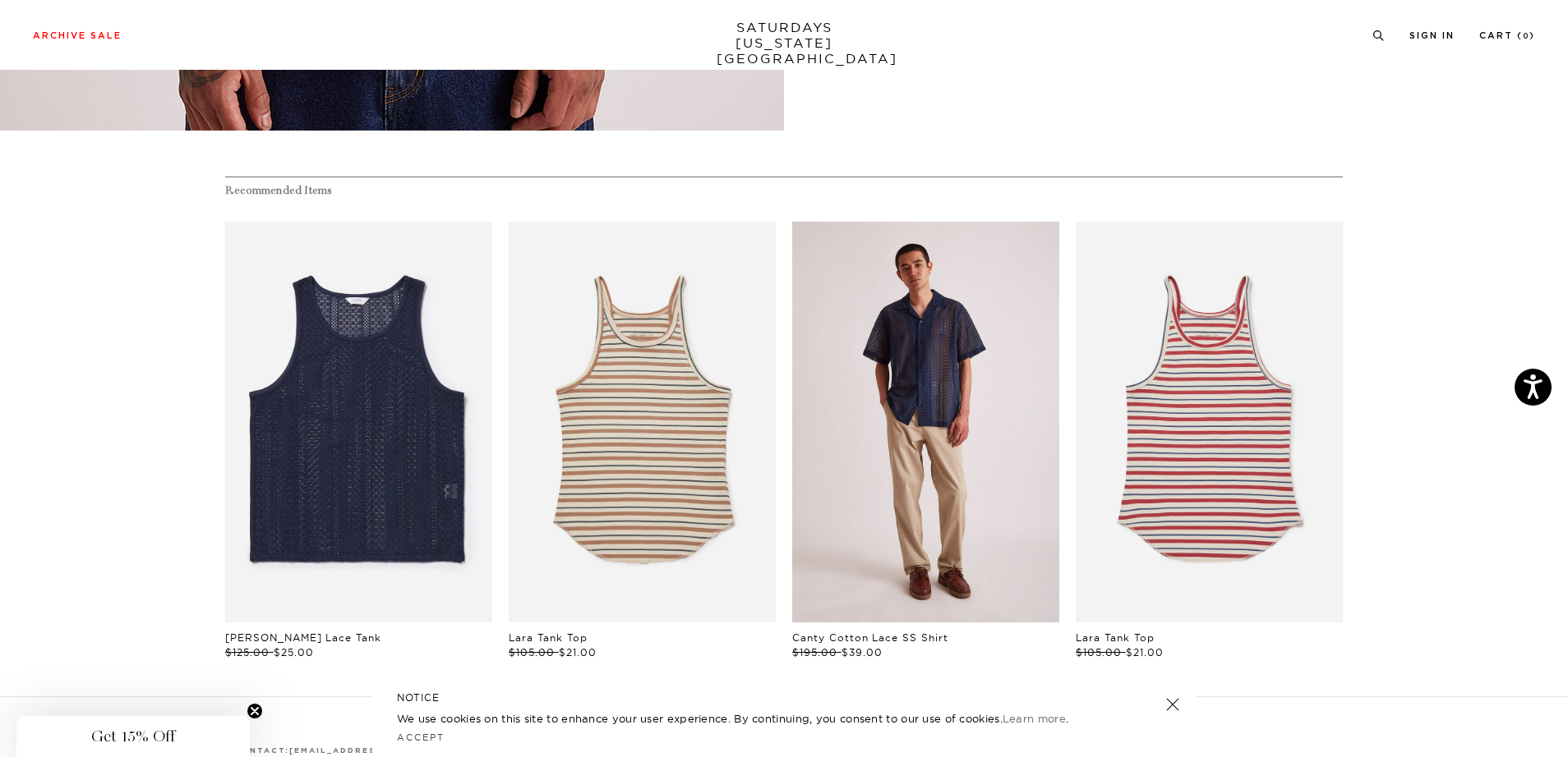
click at [1007, 462] on link "files/M22420SS06-NAVY_02.jpg" at bounding box center [926, 422] width 267 height 401
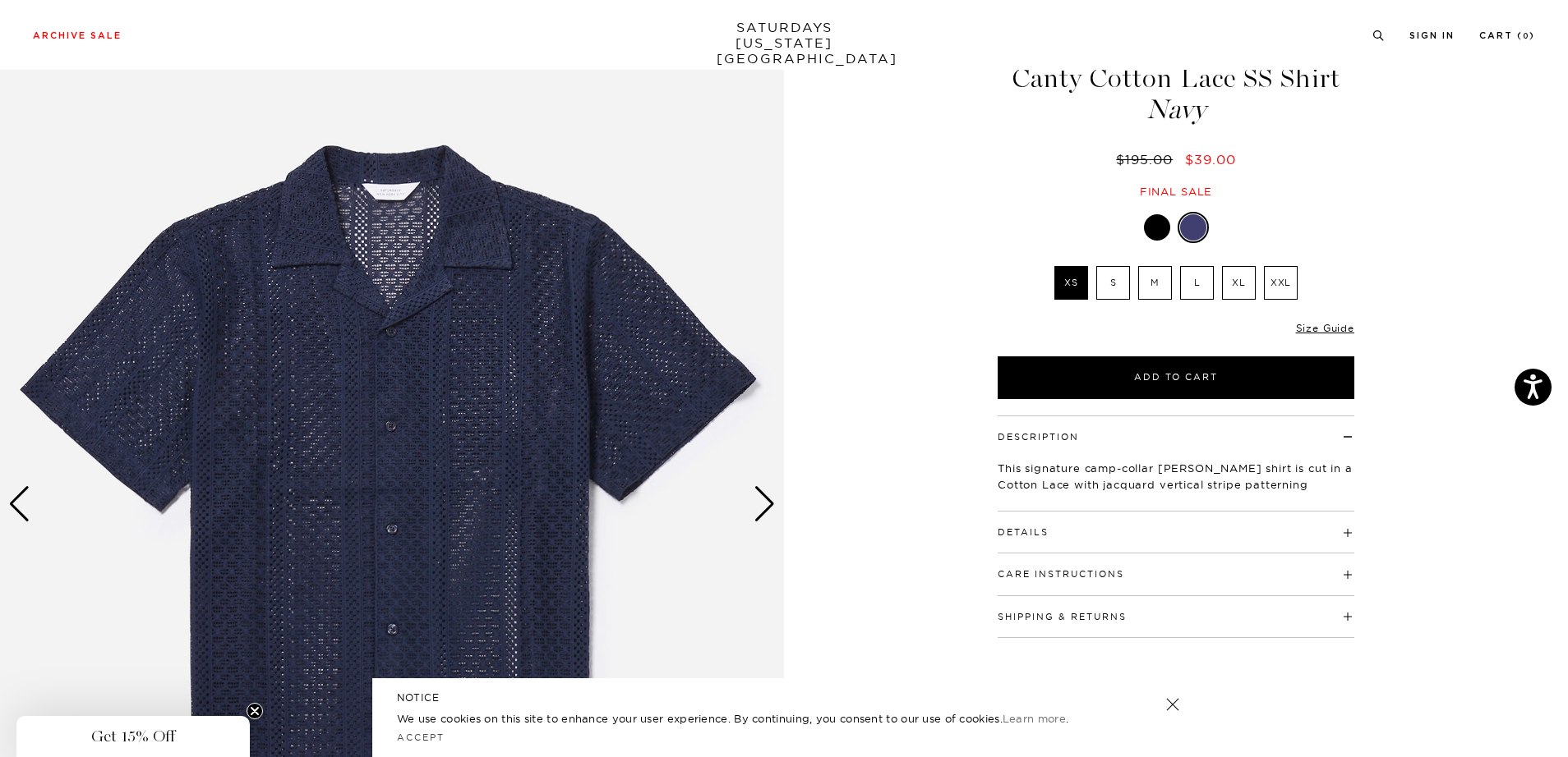
scroll to position [86, 0]
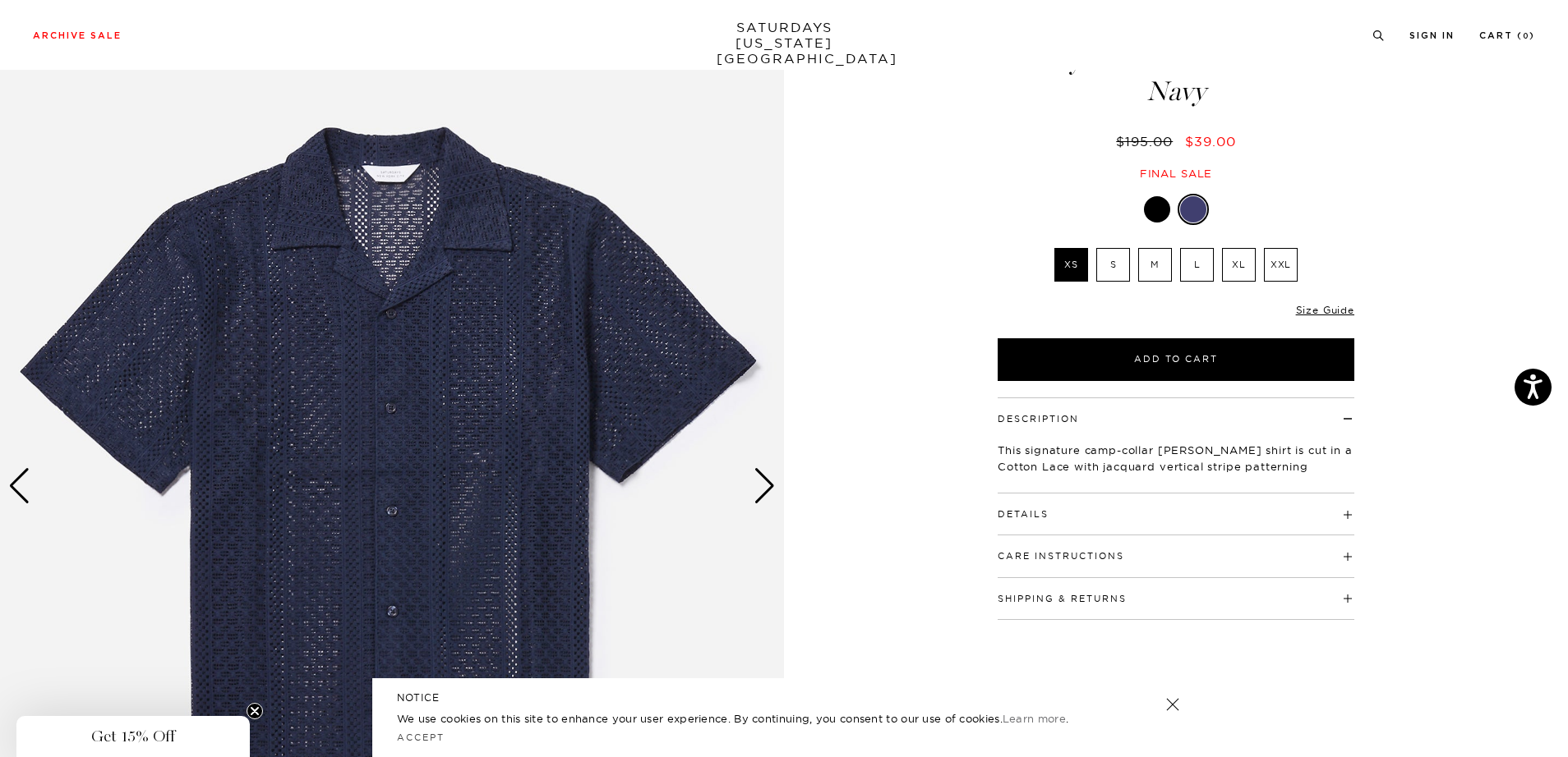
click at [1164, 266] on label "M" at bounding box center [1155, 265] width 34 height 34
click at [0, 0] on input "M" at bounding box center [0, 0] width 0 height 0
click at [1167, 214] on div at bounding box center [1157, 210] width 27 height 27
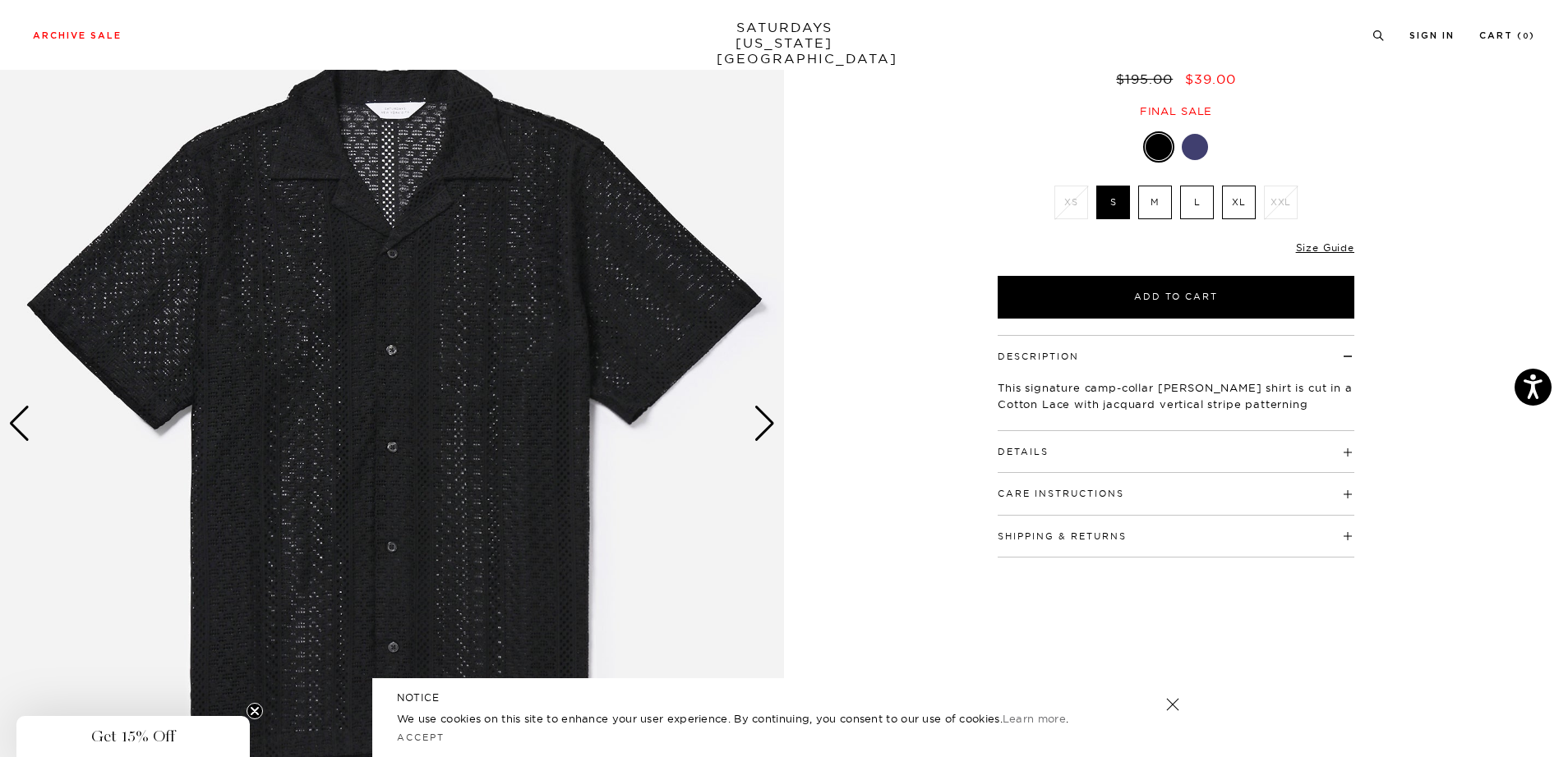
scroll to position [6, 0]
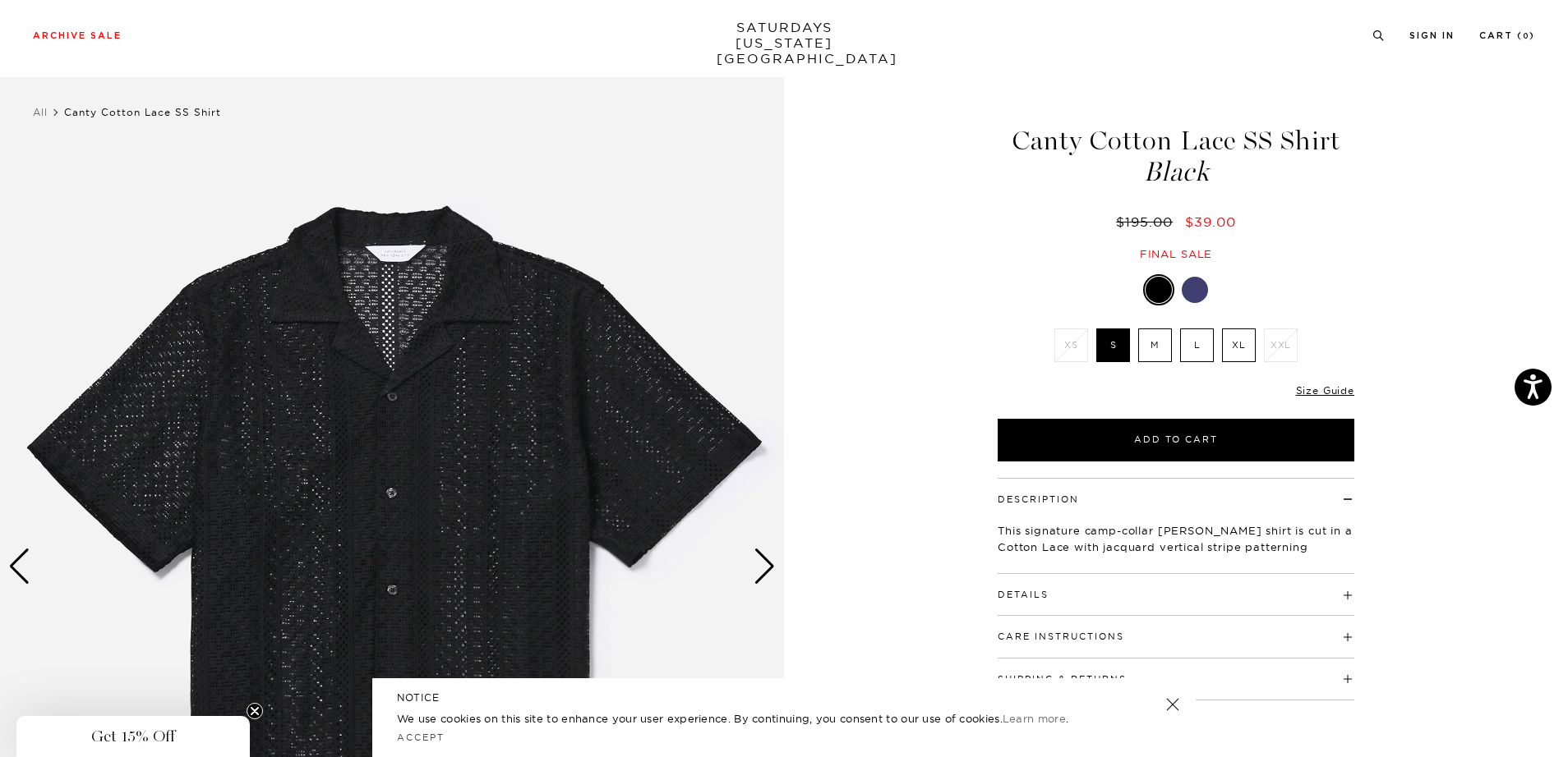
click at [763, 566] on div "Next slide" at bounding box center [764, 567] width 22 height 37
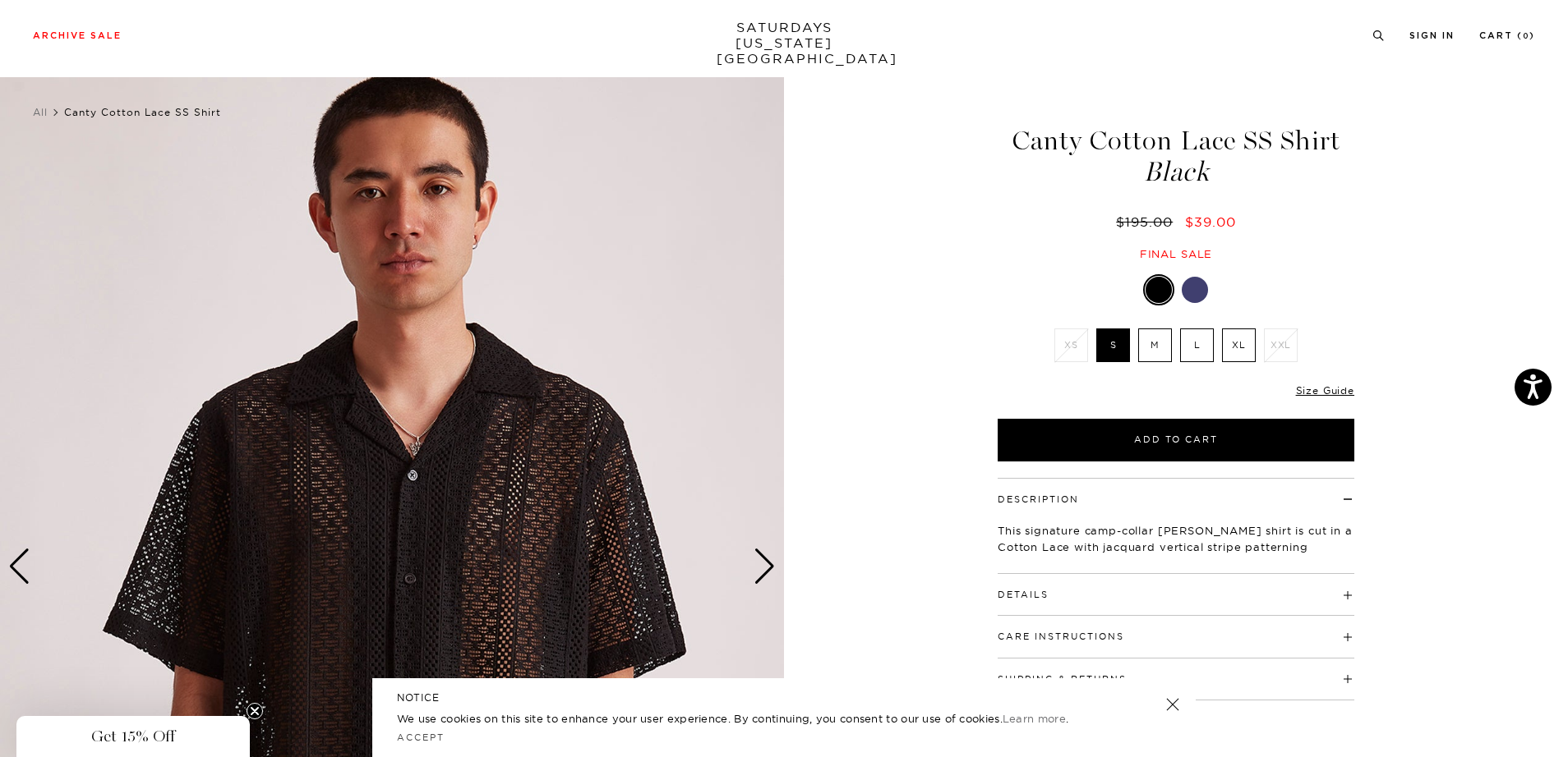
click at [763, 566] on div "Next slide" at bounding box center [764, 567] width 22 height 37
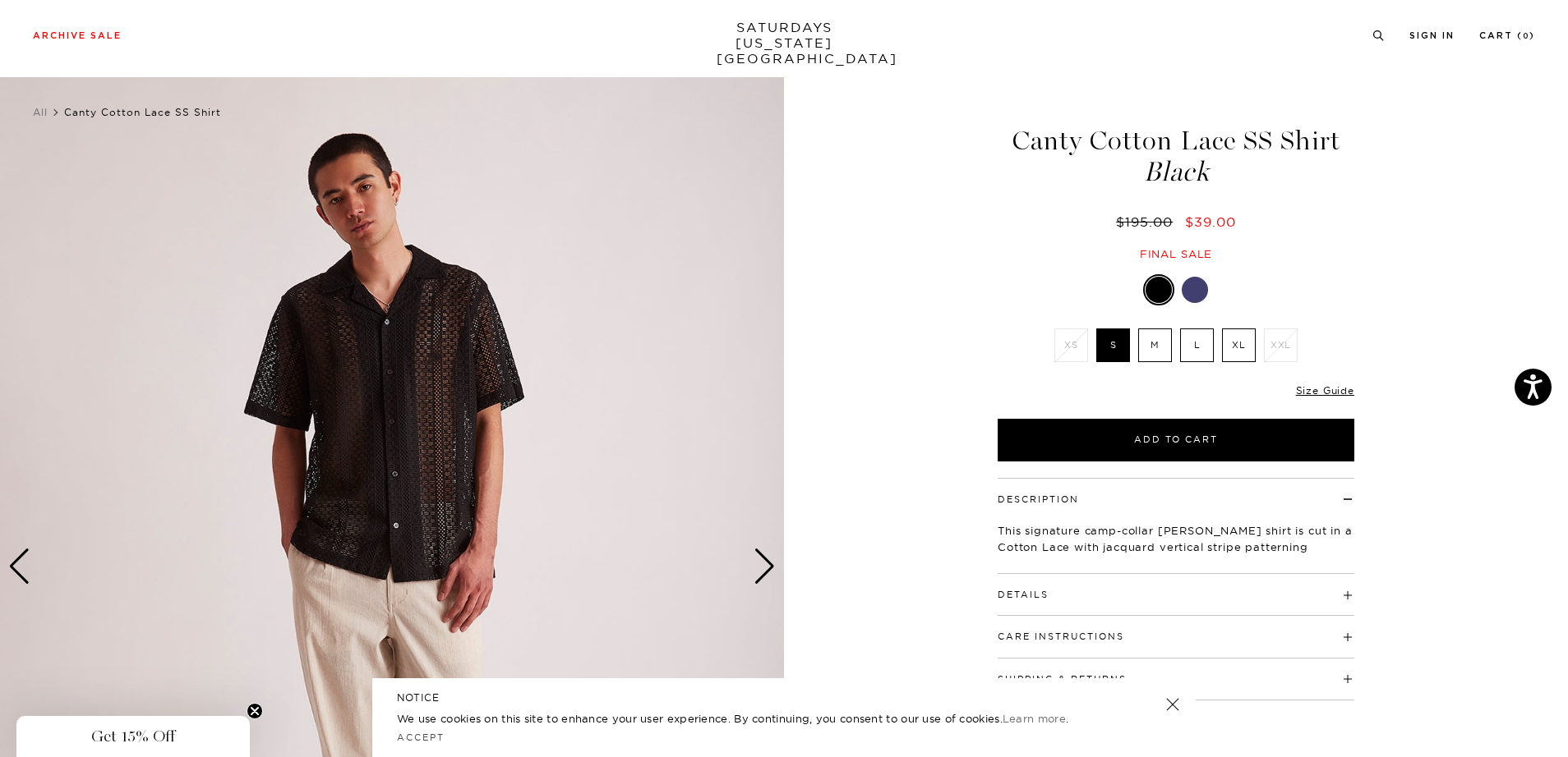
click at [763, 566] on div "Next slide" at bounding box center [764, 567] width 22 height 37
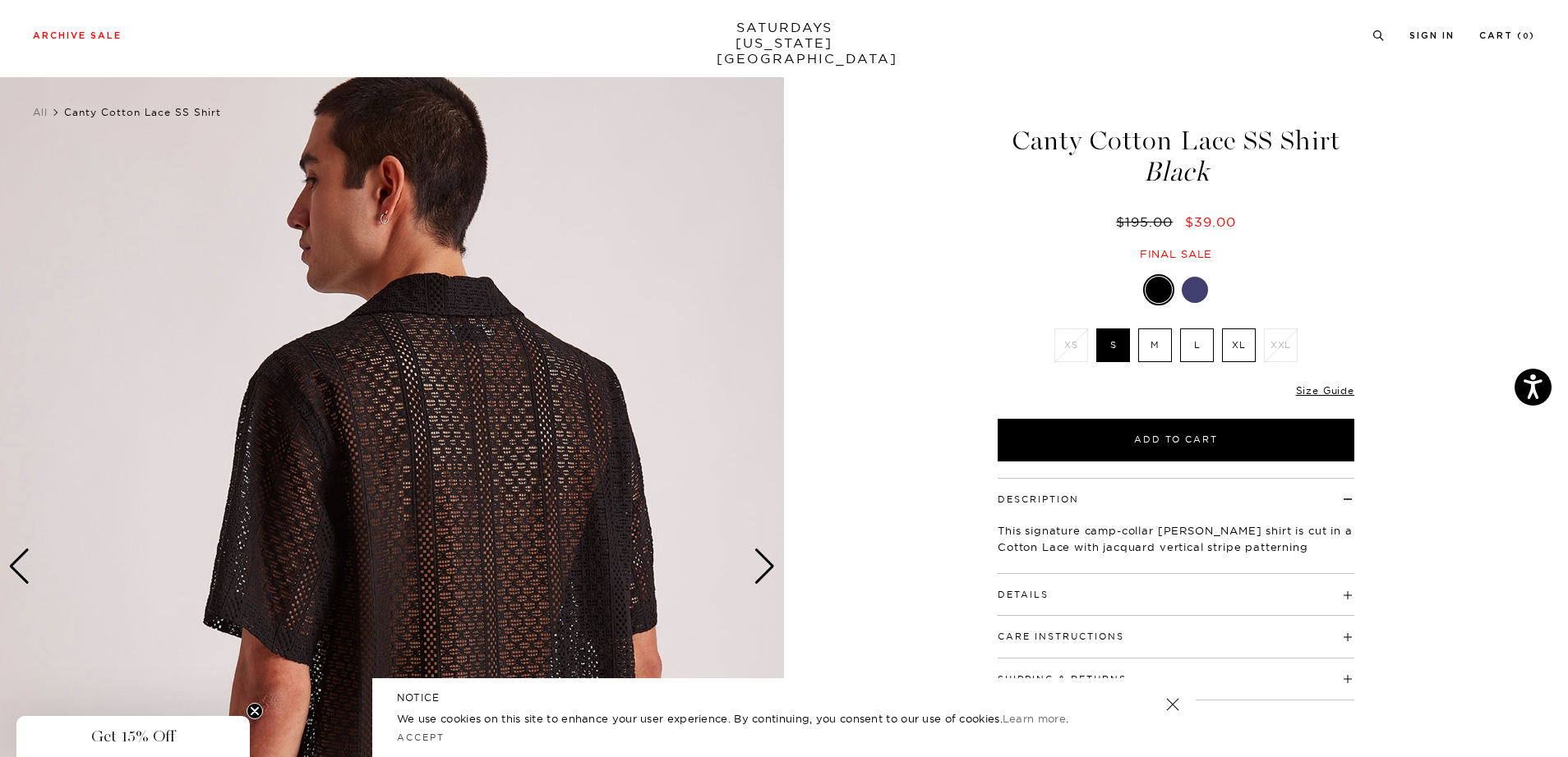
click at [763, 566] on div "Next slide" at bounding box center [764, 567] width 22 height 37
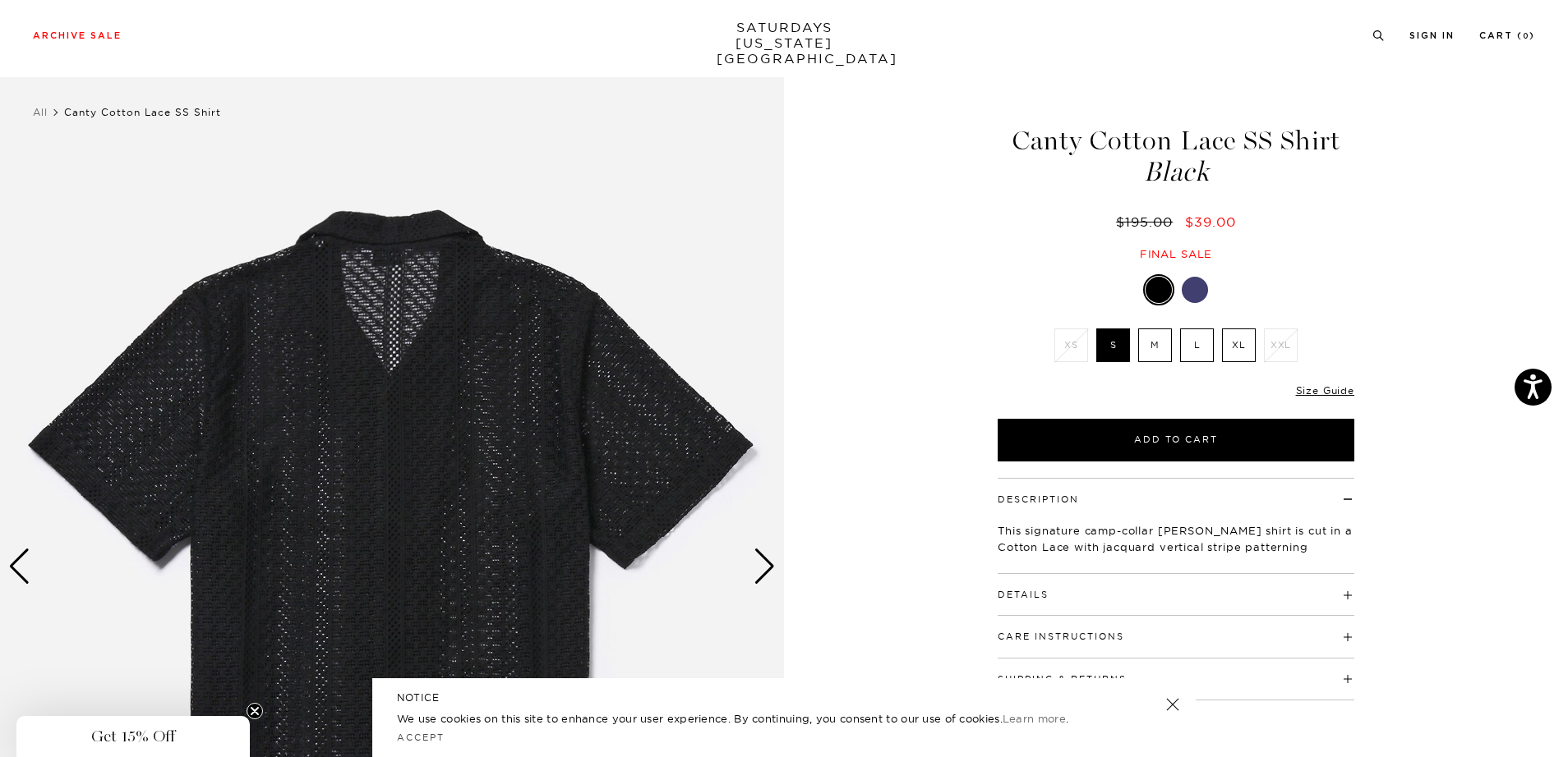
click at [763, 566] on div "Next slide" at bounding box center [764, 567] width 22 height 37
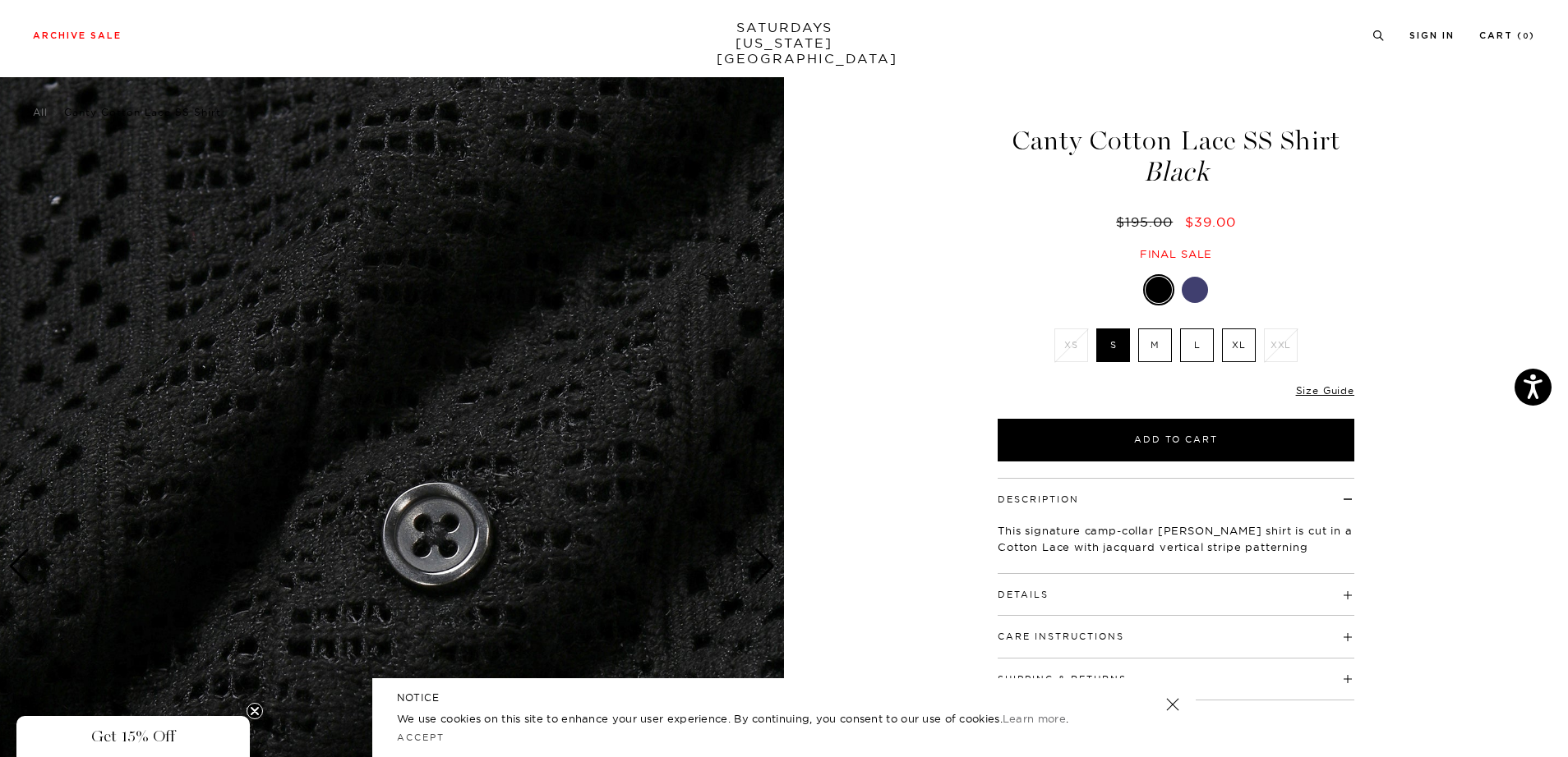
click at [763, 566] on div "Next slide" at bounding box center [764, 567] width 22 height 37
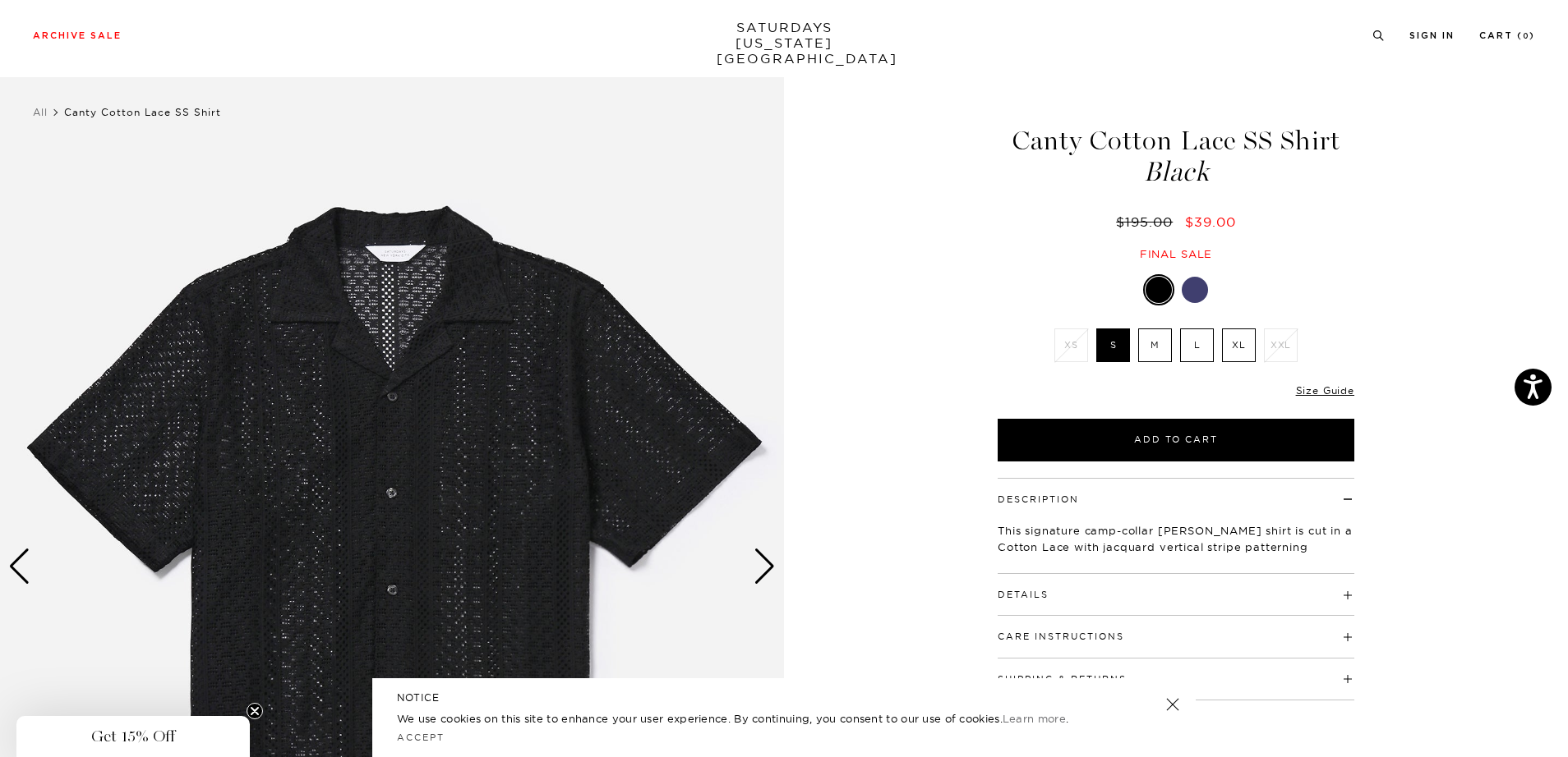
click at [763, 566] on div "Next slide" at bounding box center [764, 567] width 22 height 37
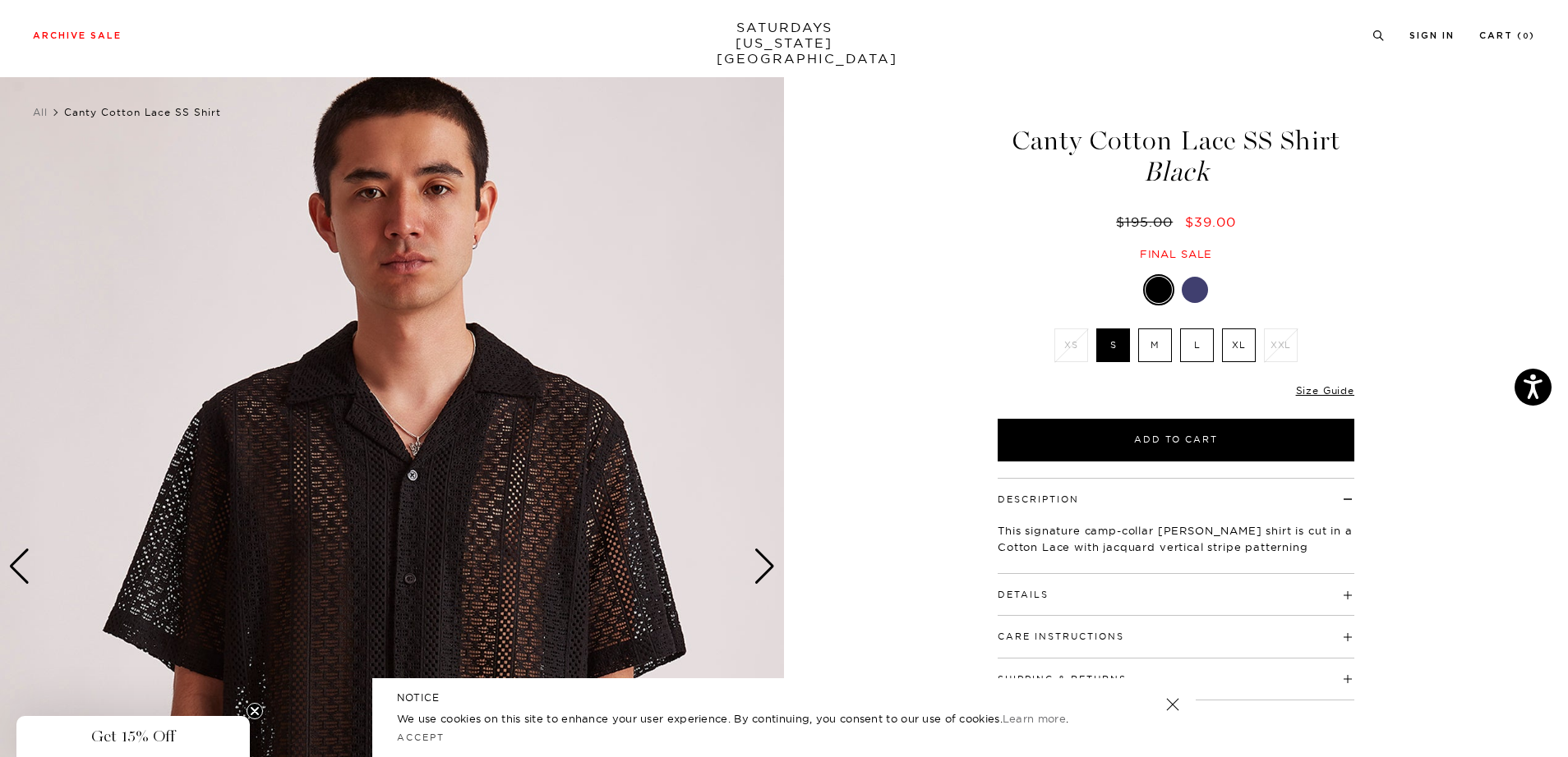
click at [763, 566] on div "Next slide" at bounding box center [764, 567] width 22 height 37
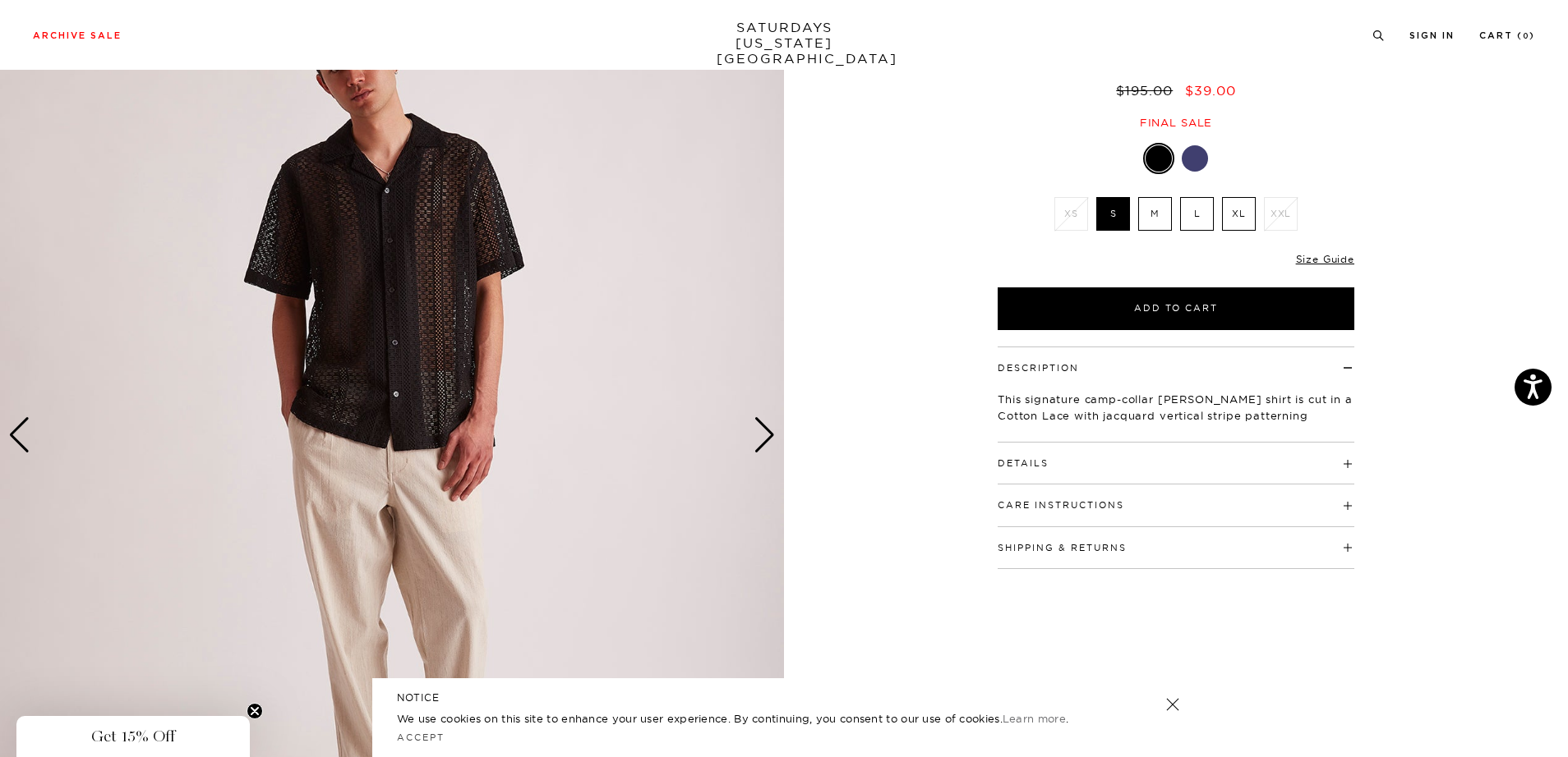
scroll to position [138, 0]
click at [1185, 164] on div at bounding box center [1195, 158] width 27 height 27
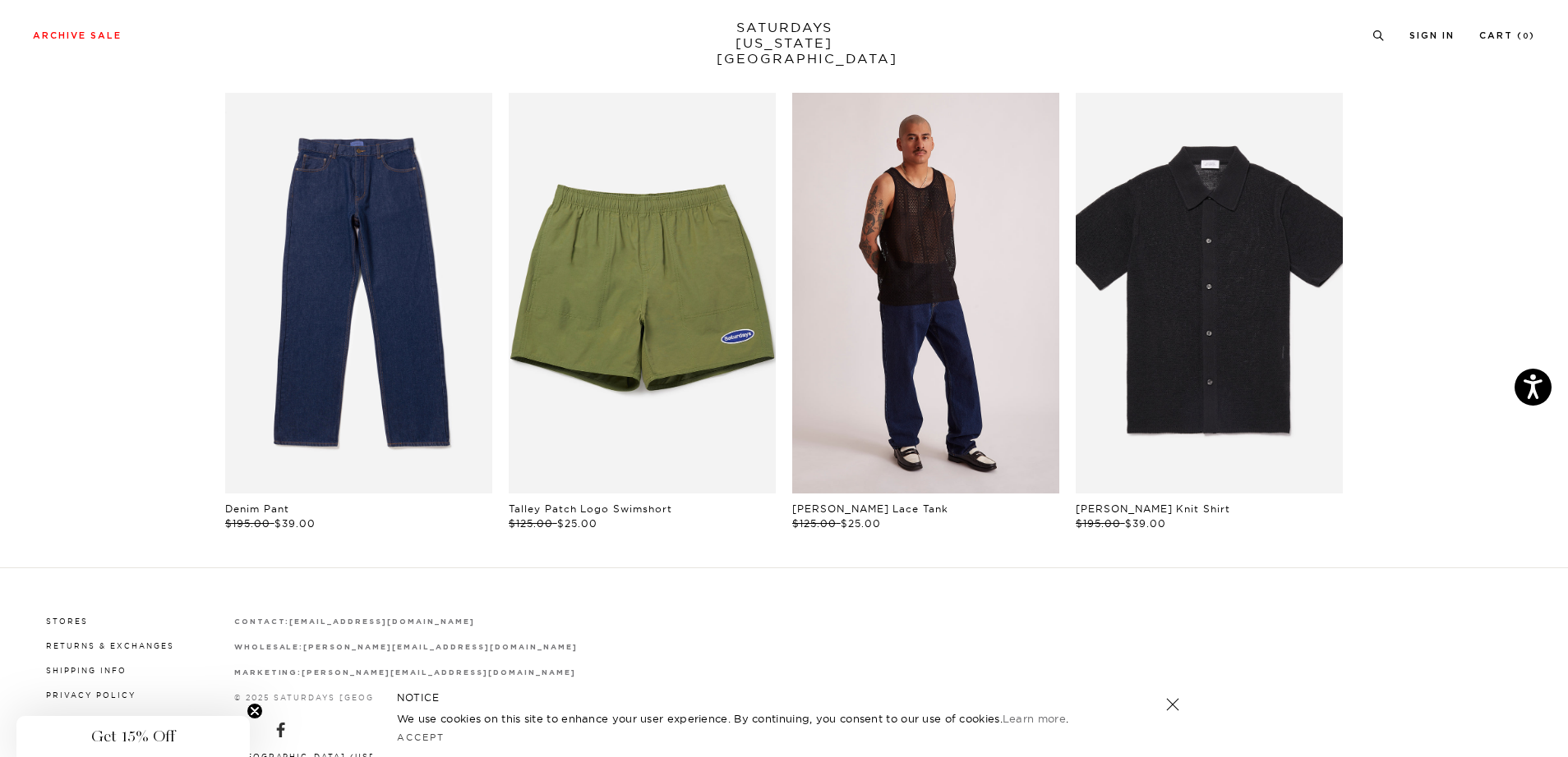
scroll to position [1068, 0]
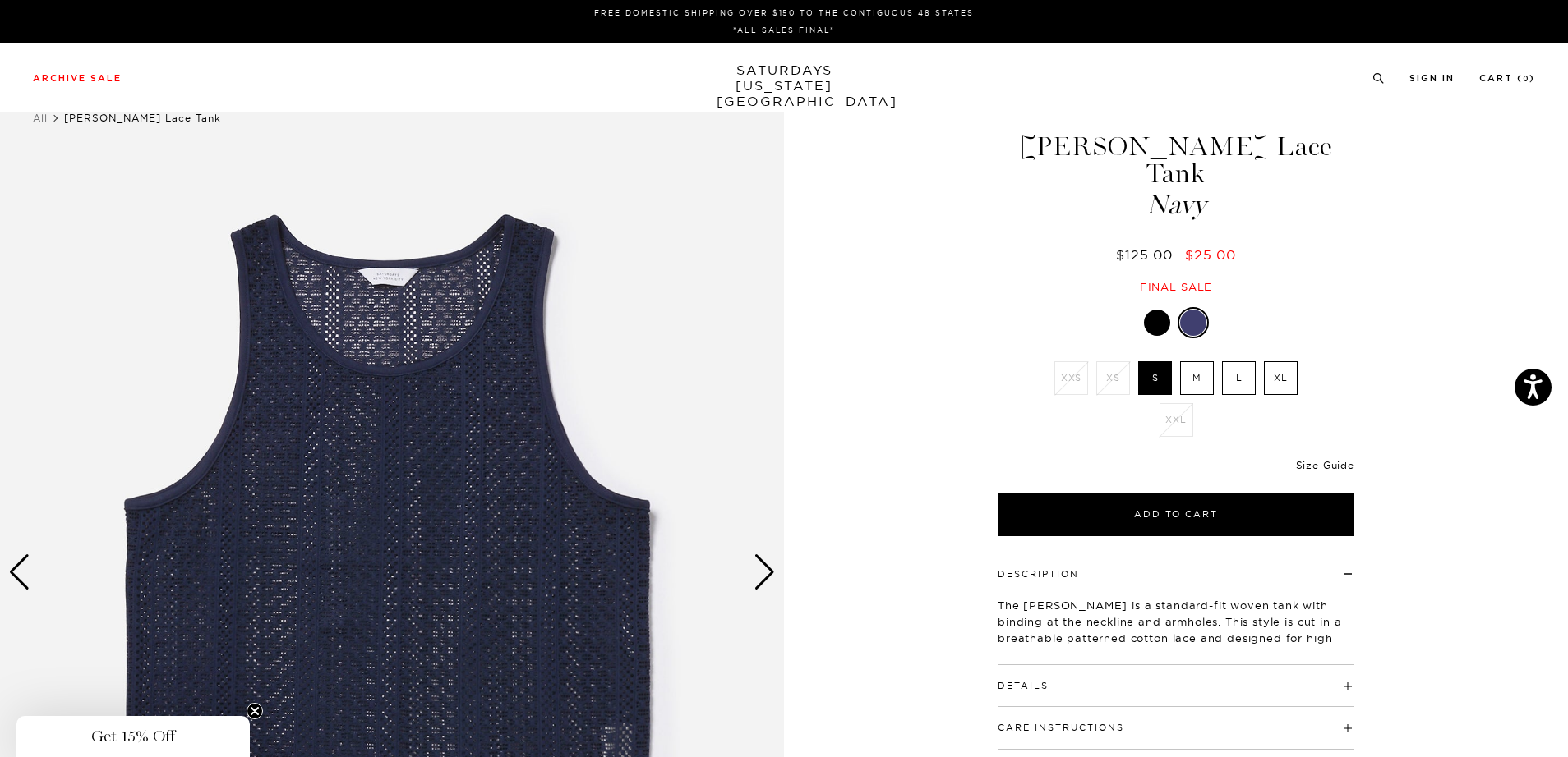
click at [1199, 361] on label "M" at bounding box center [1197, 378] width 34 height 34
click at [0, 0] on input "M" at bounding box center [0, 0] width 0 height 0
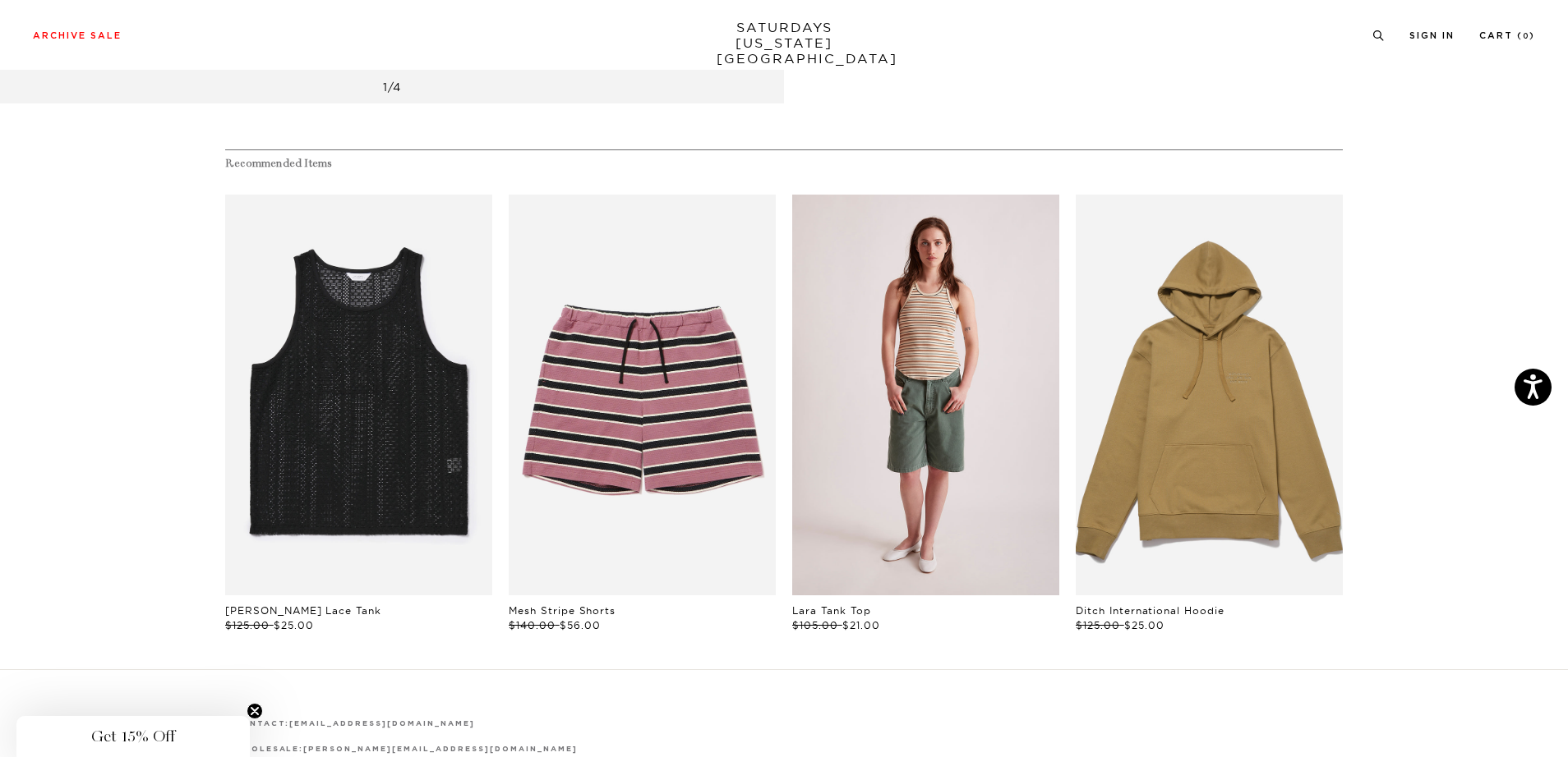
scroll to position [1109, 0]
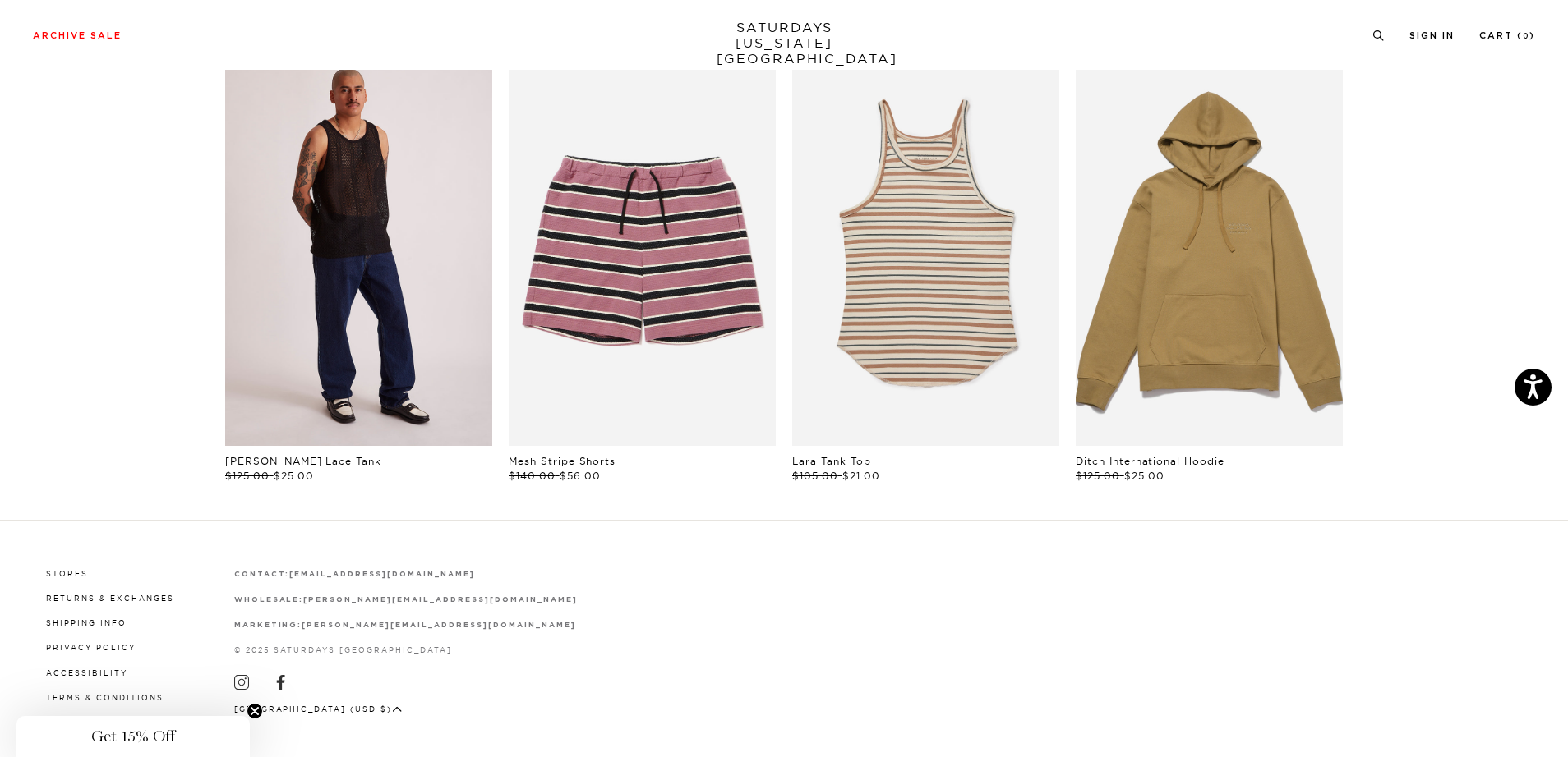
click at [424, 287] on link "files/M22429TK01-BLACK_04.jpg" at bounding box center [359, 245] width 267 height 401
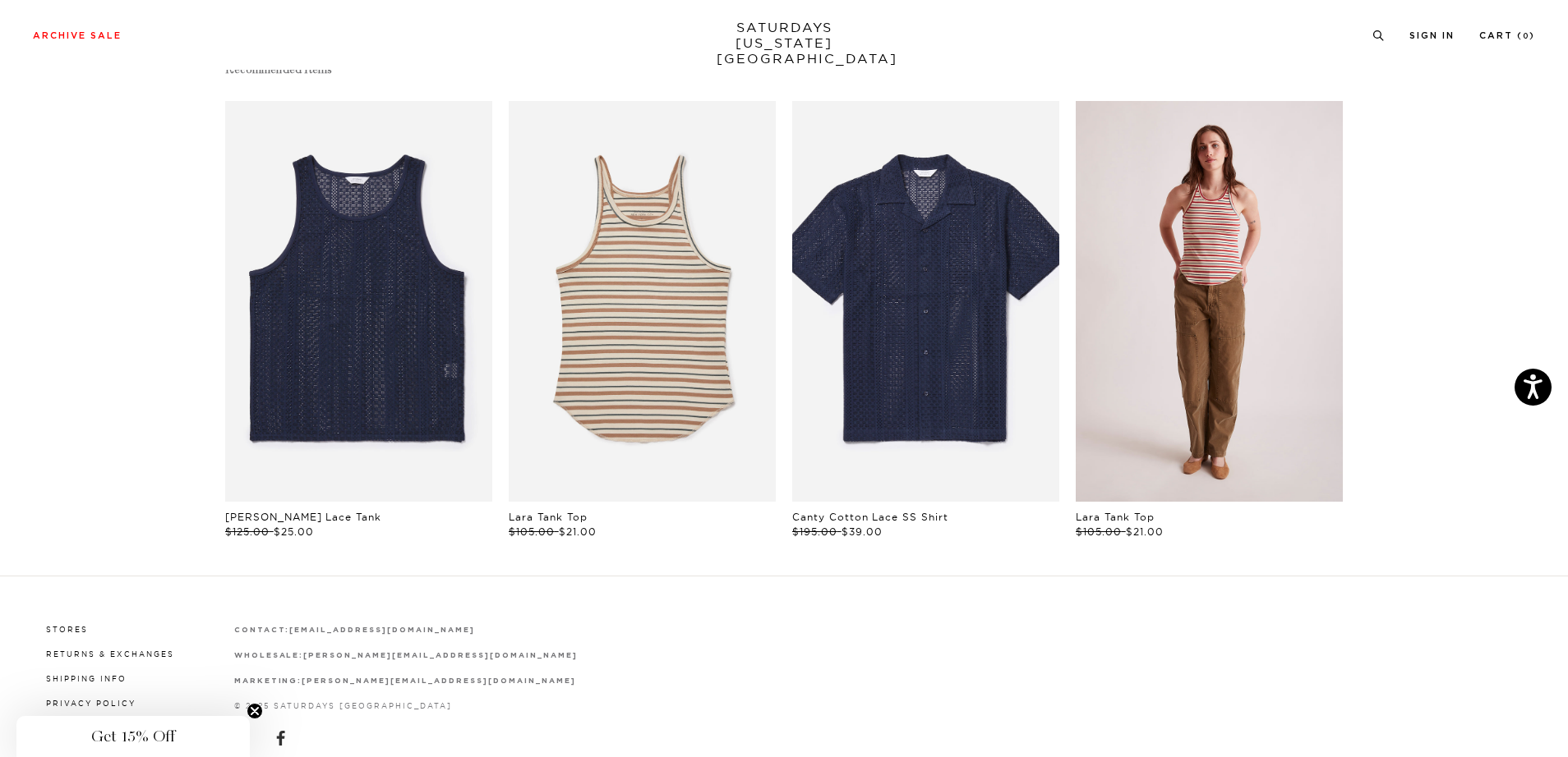
scroll to position [1126, 0]
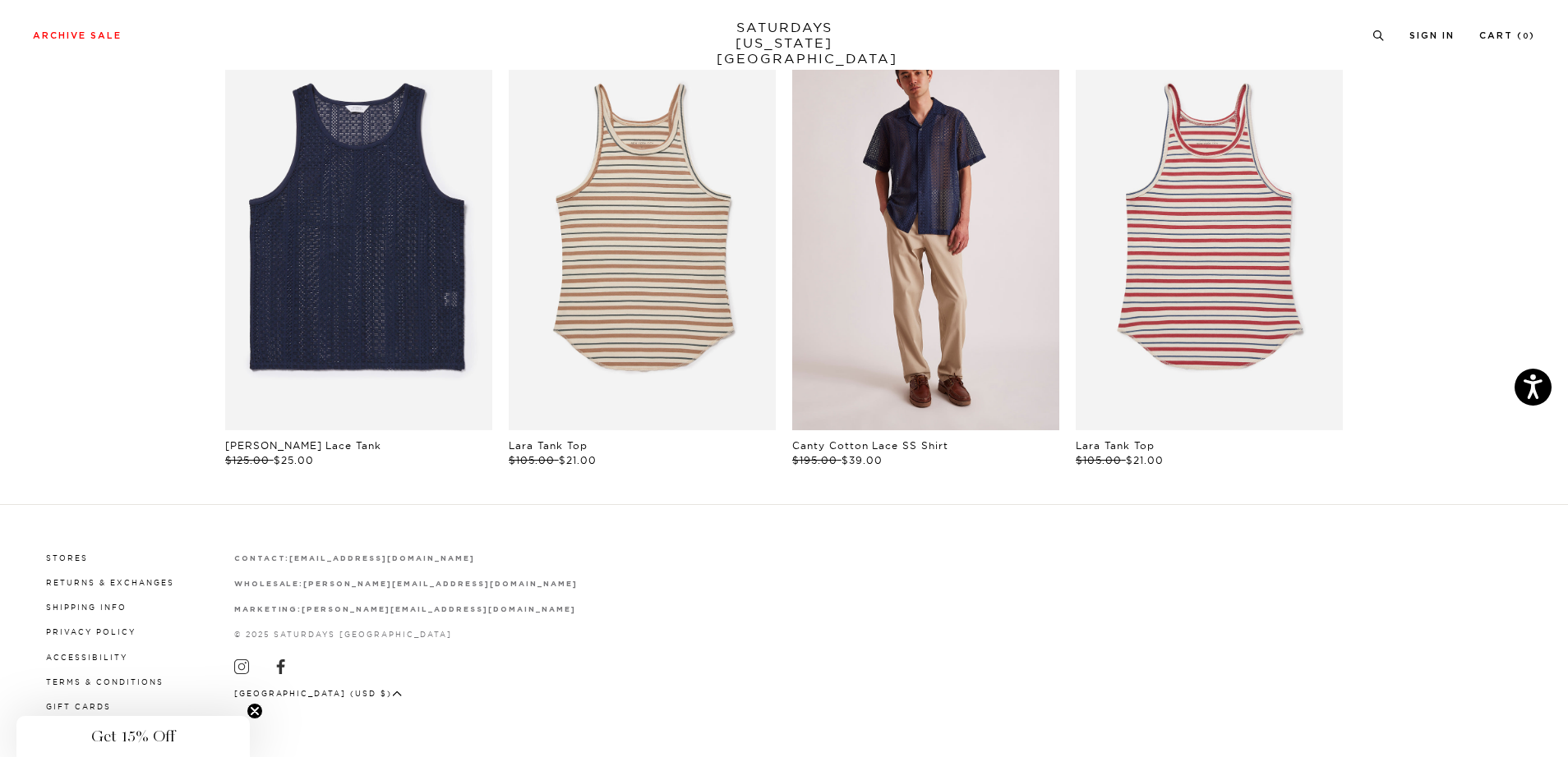
click at [1002, 277] on link "files/M22420SS06-NAVY_02.jpg" at bounding box center [926, 230] width 267 height 401
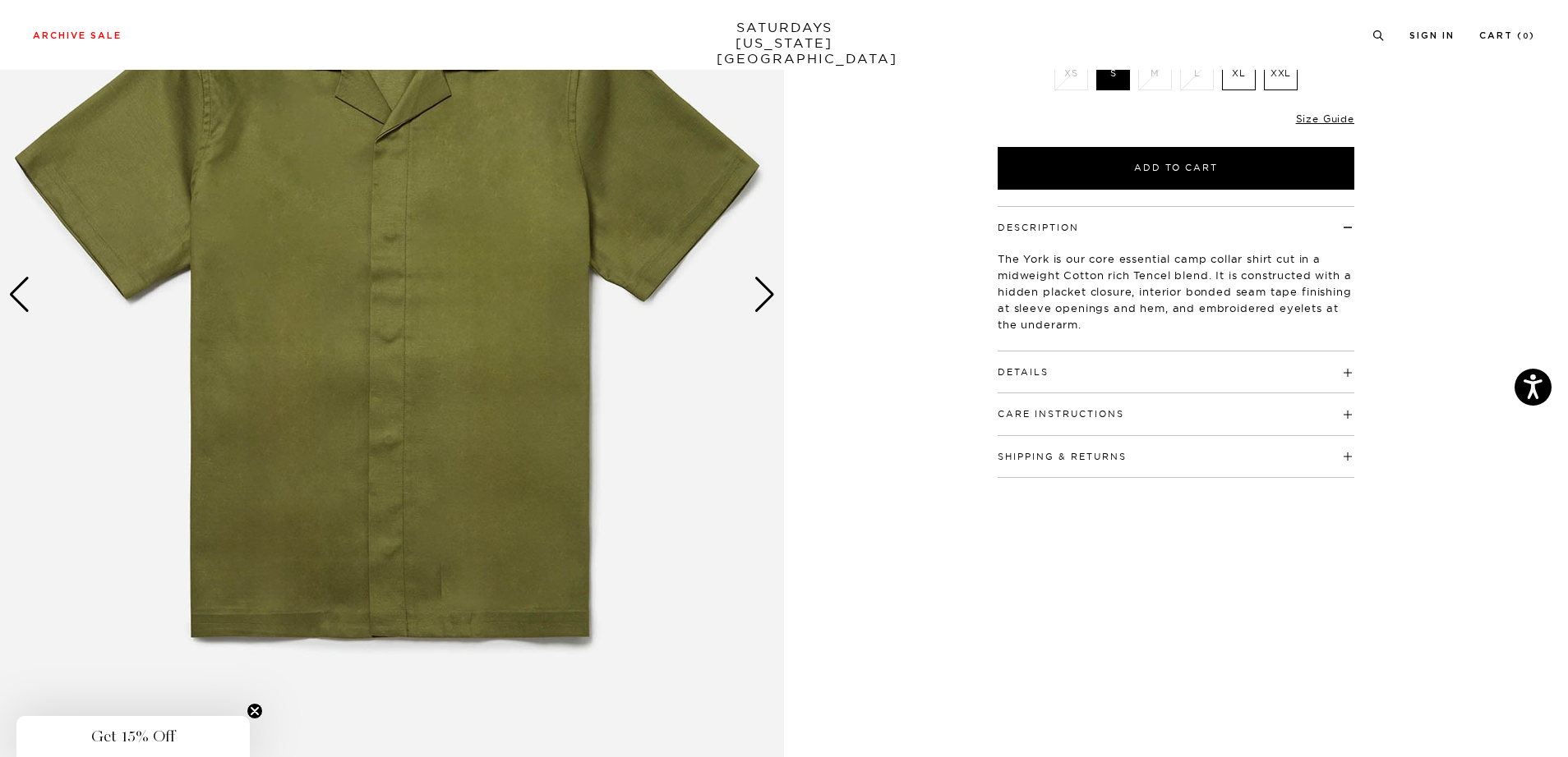
scroll to position [290, 0]
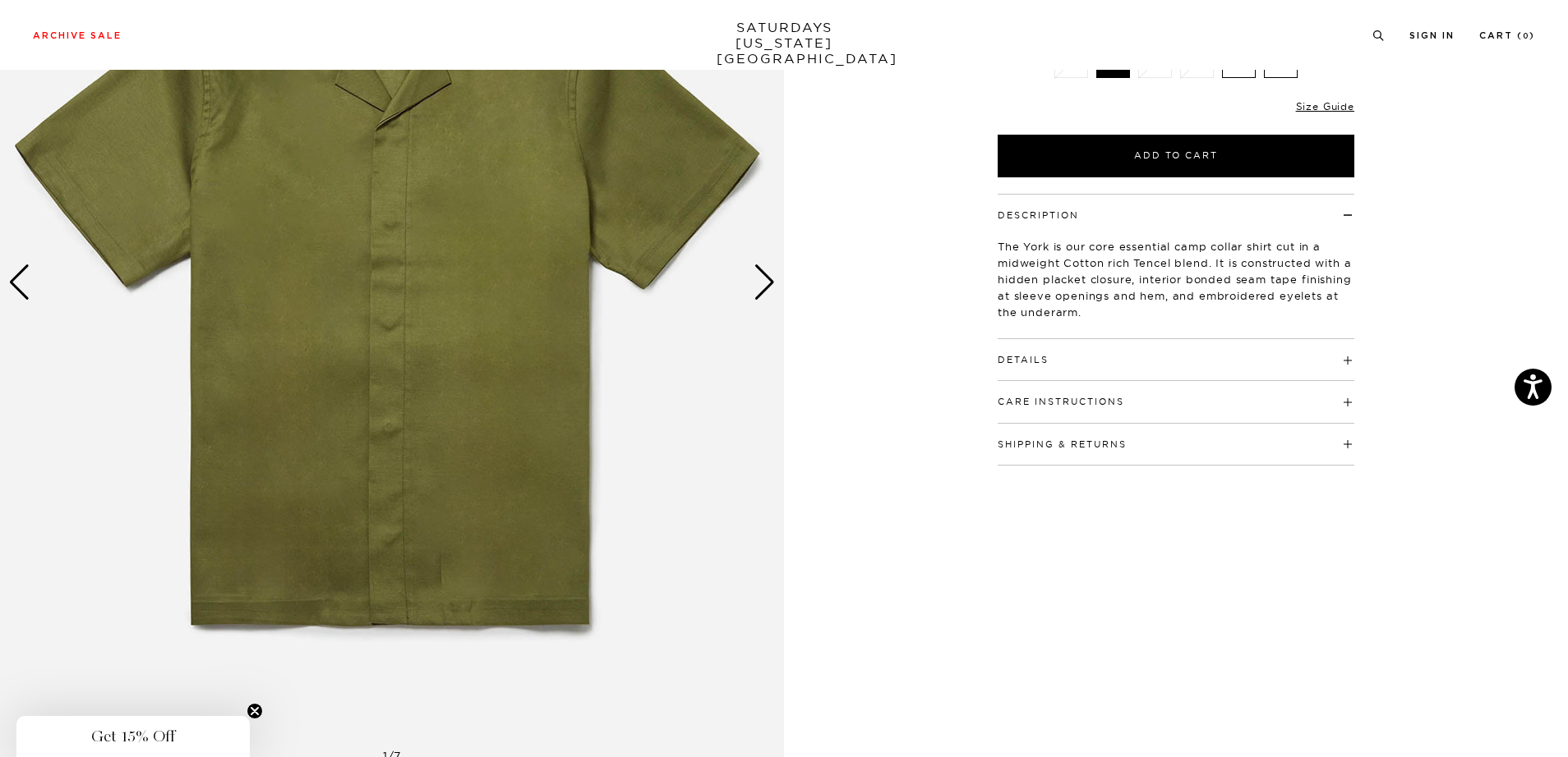
click at [1063, 371] on div "Details 65% Cotton 35% Tencel Open camp collar Standard shirt back yoke Button …" at bounding box center [1175, 360] width 356 height 42
click at [1063, 359] on h4 "Details" at bounding box center [1175, 353] width 356 height 27
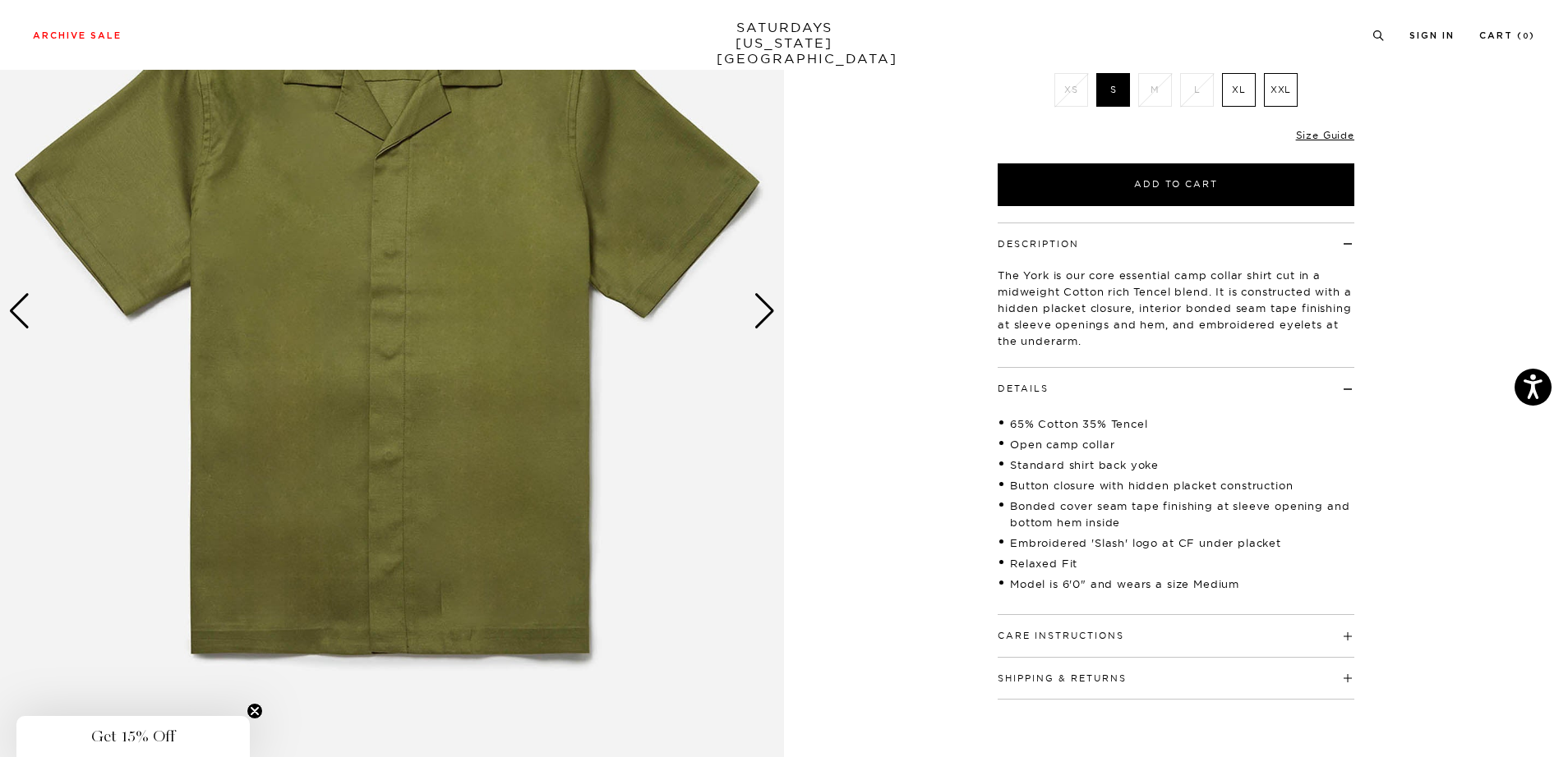
scroll to position [259, 0]
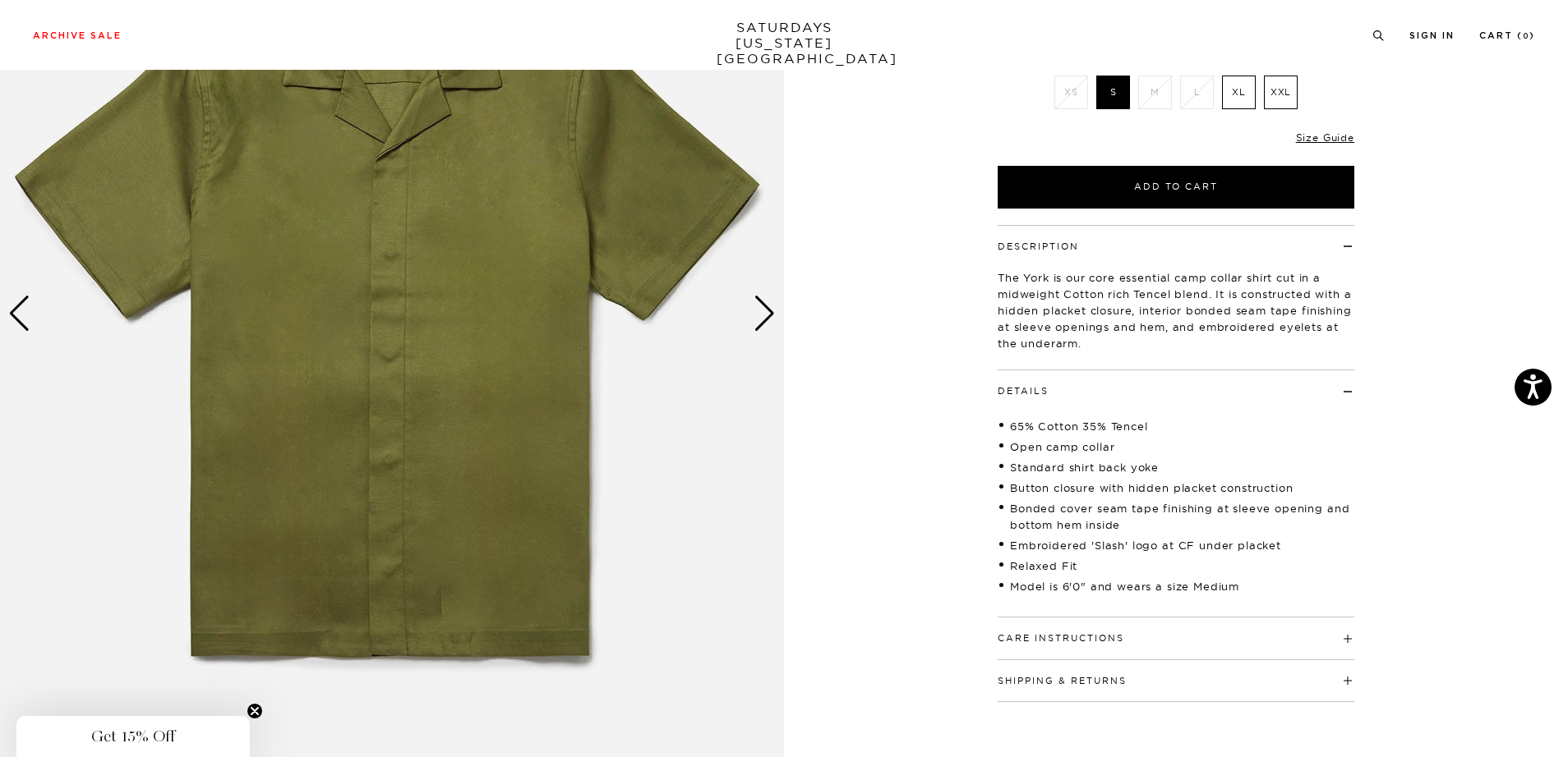
click at [767, 314] on div "Next slide" at bounding box center [764, 314] width 22 height 37
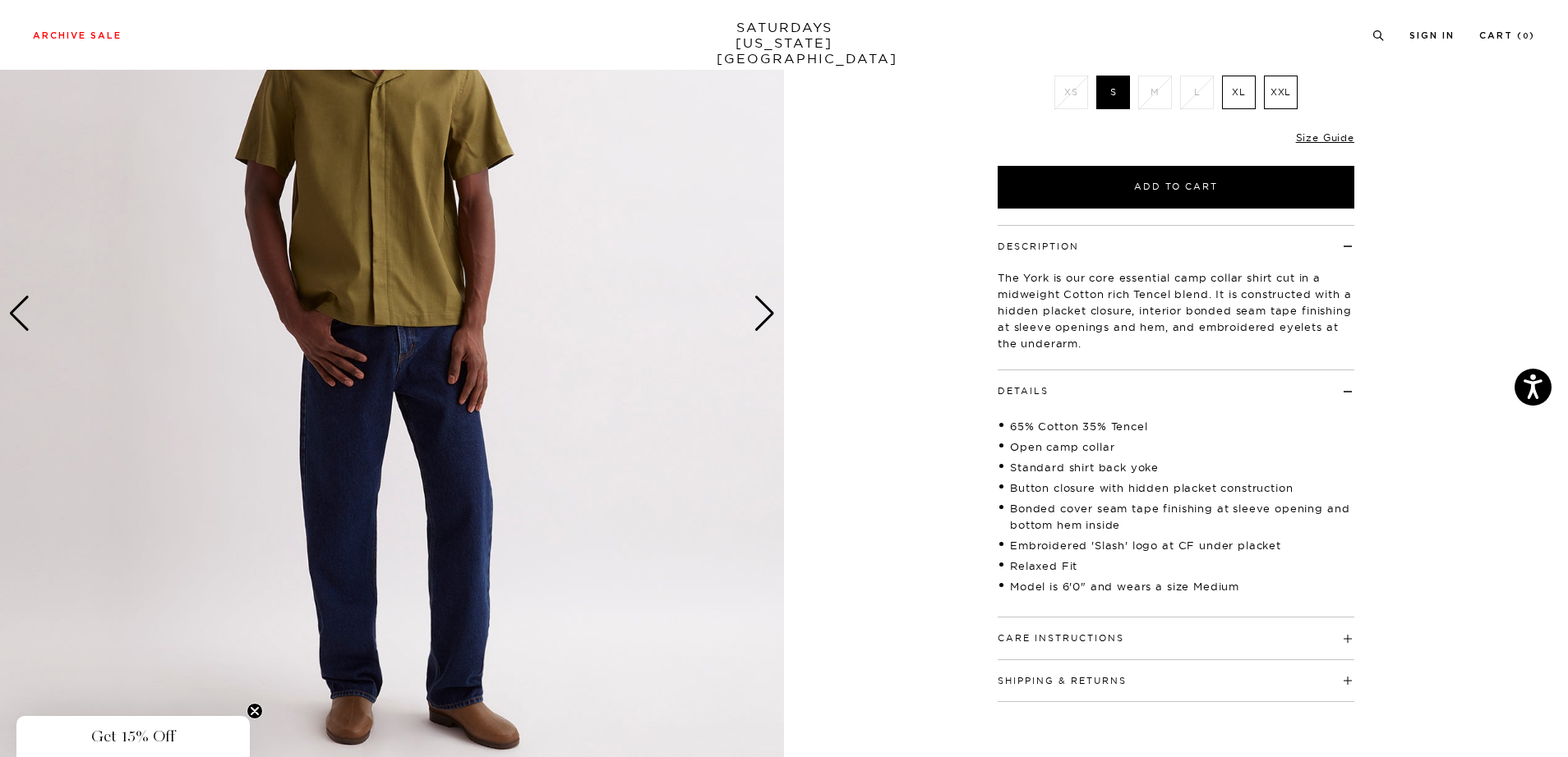
click at [767, 314] on div "Next slide" at bounding box center [764, 314] width 22 height 37
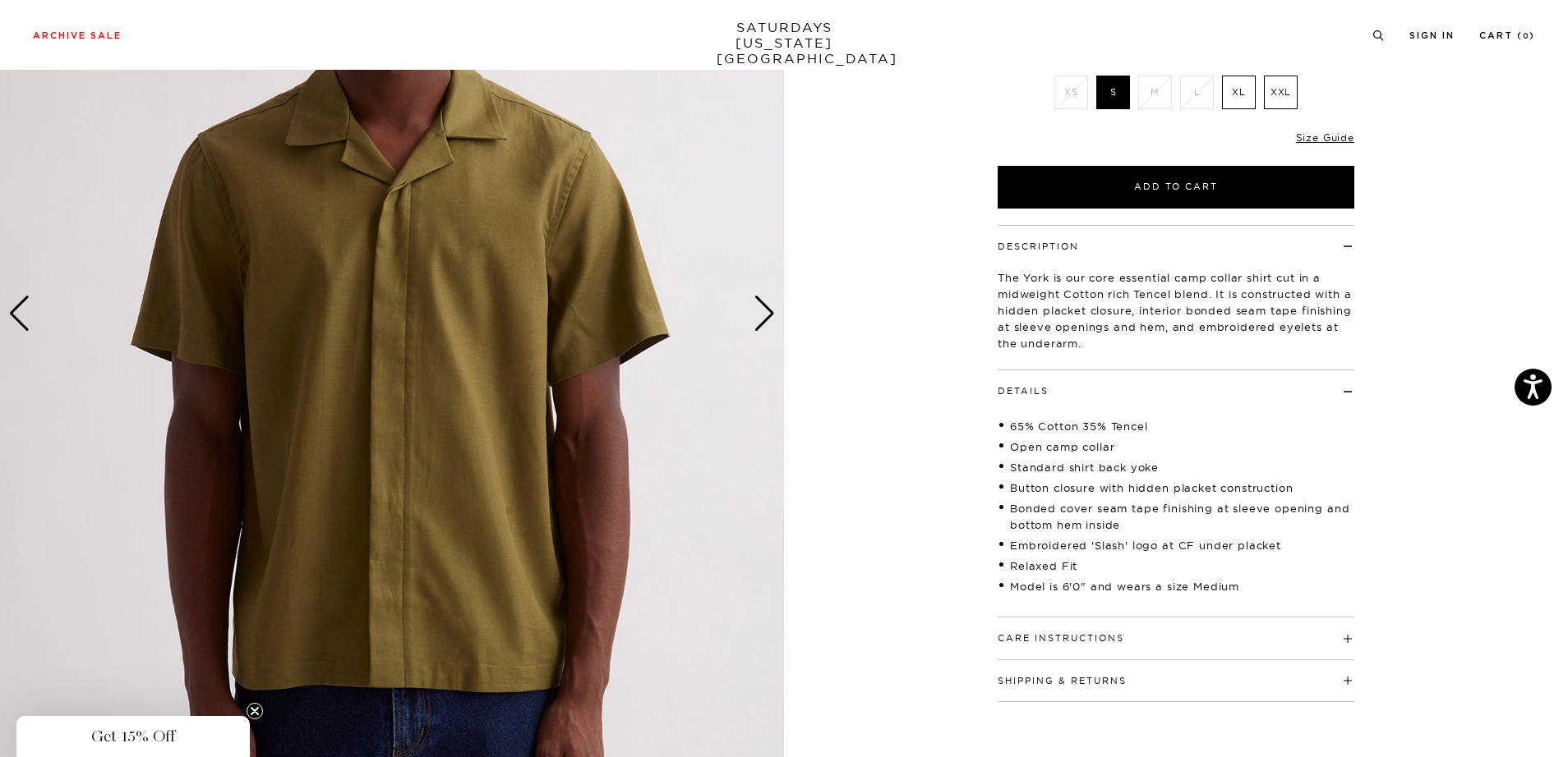
click at [767, 314] on div "Next slide" at bounding box center [764, 314] width 22 height 37
